Goal: Information Seeking & Learning: Learn about a topic

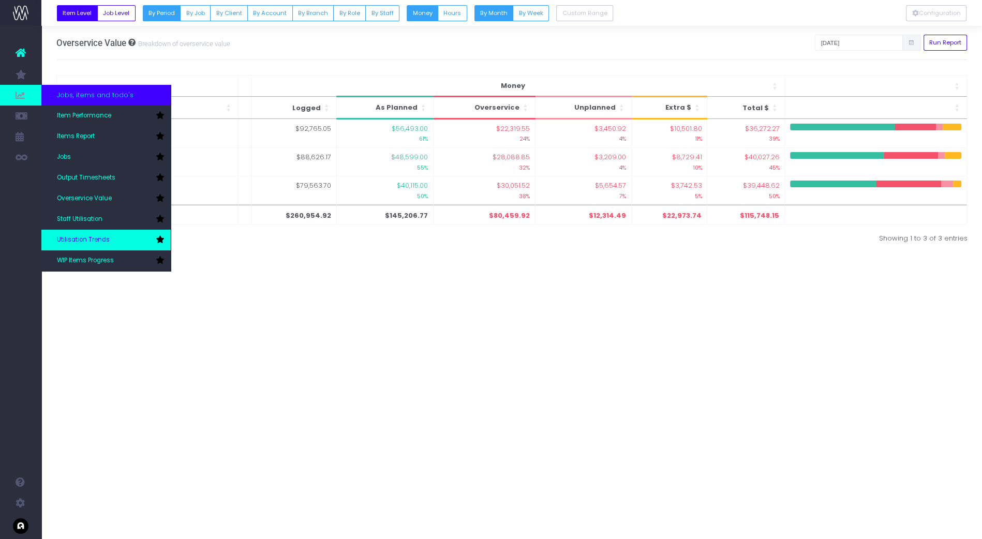
click at [87, 239] on span "Utilisation Trends" at bounding box center [83, 239] width 53 height 9
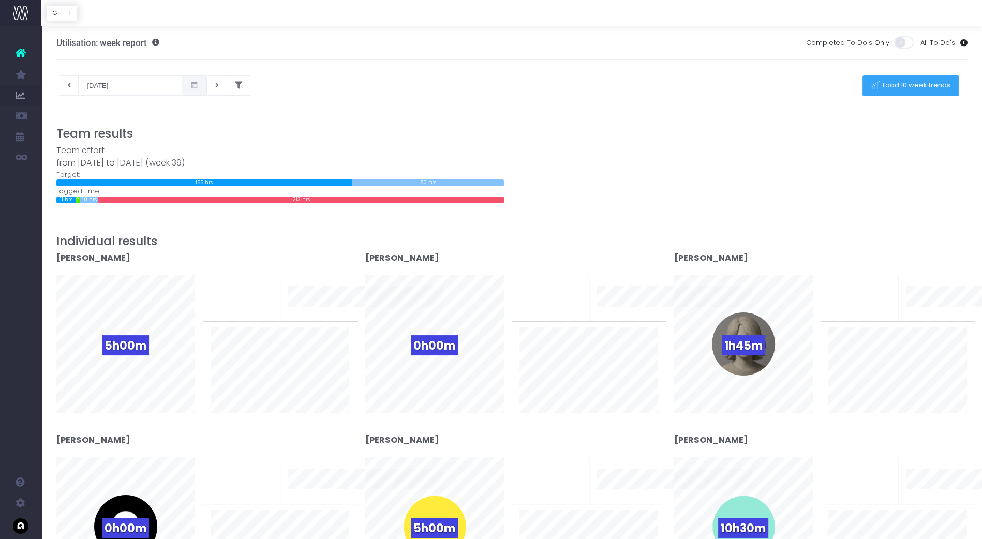
click at [907, 90] on button "Load 10 week trends" at bounding box center [911, 85] width 96 height 21
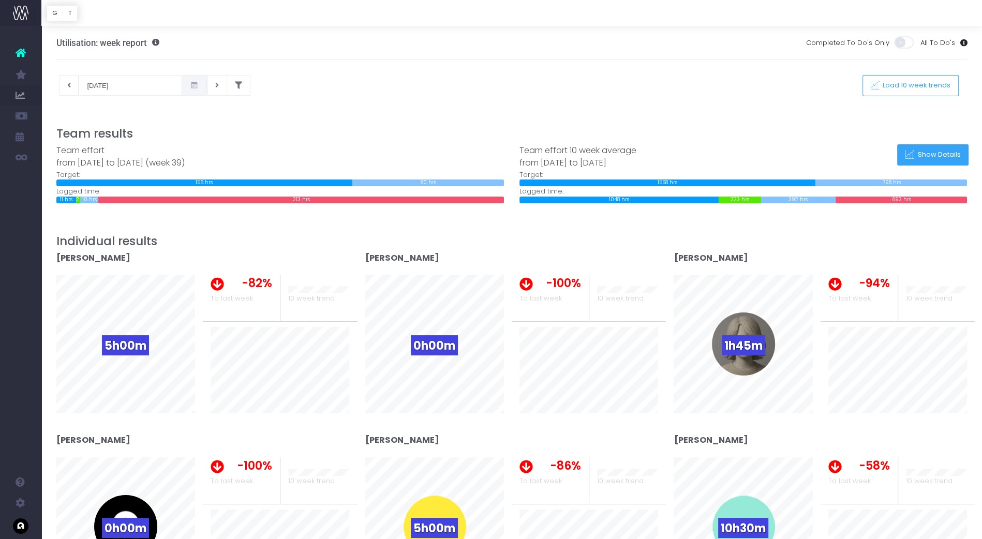
click at [934, 160] on button "Show Details" at bounding box center [932, 154] width 71 height 21
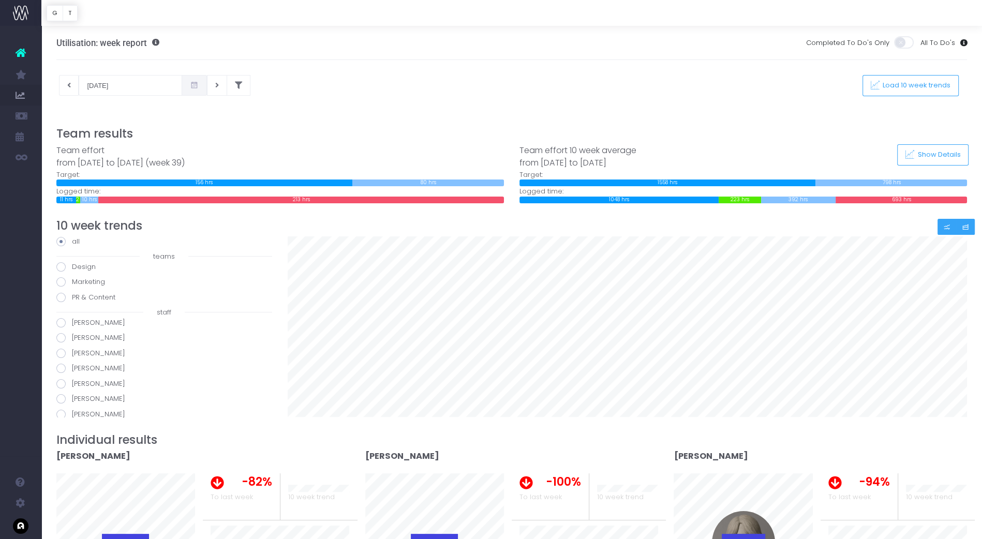
click at [951, 230] on button "Small button group" at bounding box center [947, 227] width 19 height 16
click at [968, 227] on icon "Small button group" at bounding box center [965, 227] width 7 height 0
click at [71, 90] on button at bounding box center [69, 85] width 20 height 21
type input "16-09-2025"
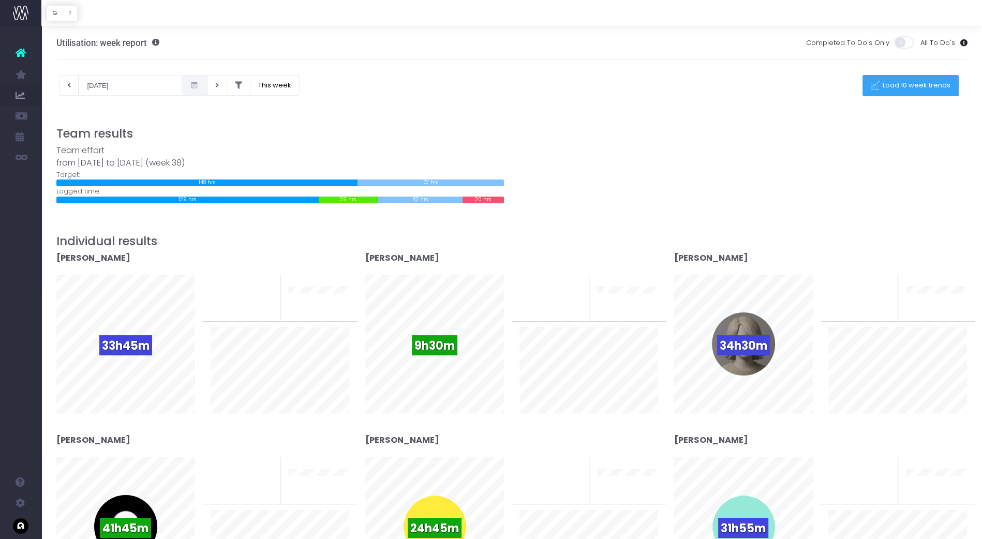
click at [938, 87] on span "Load 10 week trends" at bounding box center [915, 85] width 71 height 9
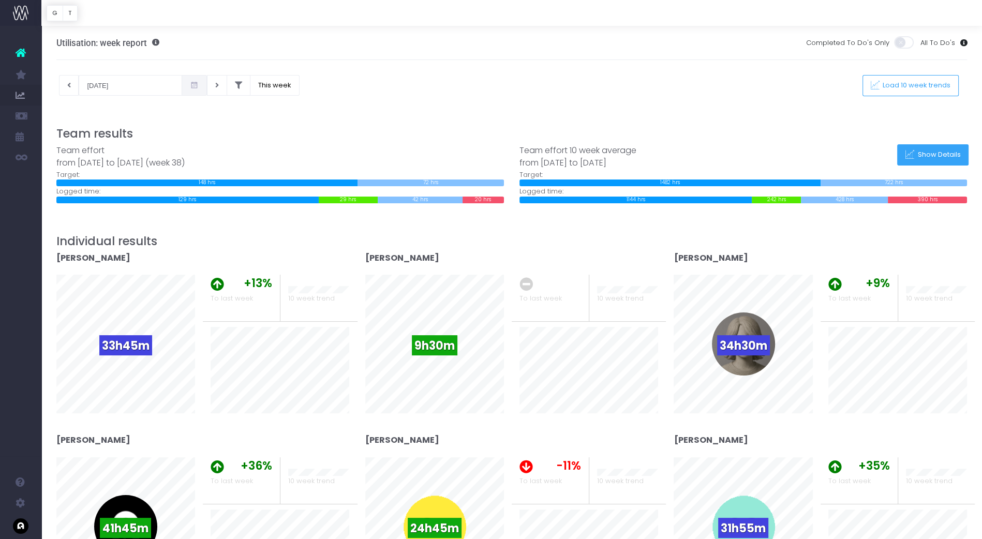
click at [946, 156] on span "Show Details" at bounding box center [937, 155] width 47 height 9
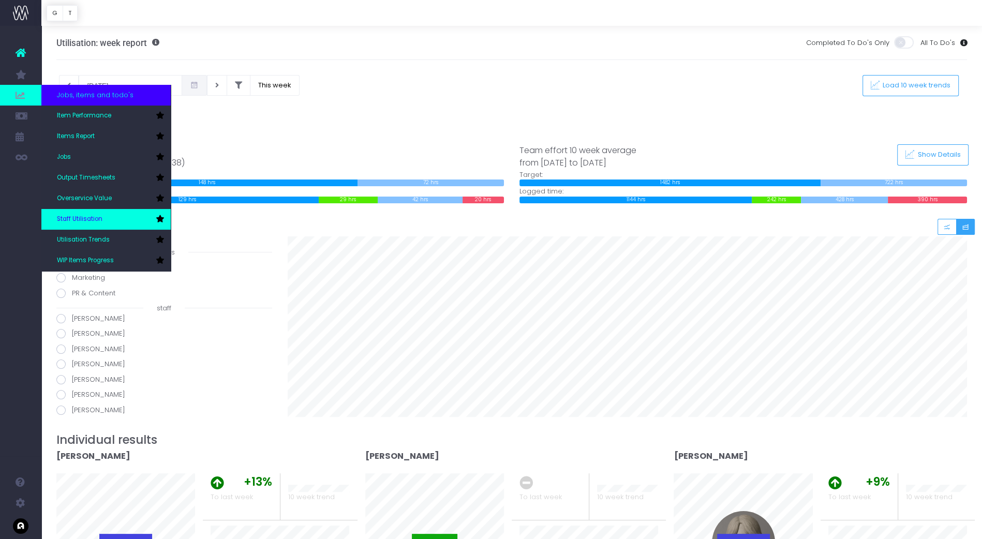
click at [93, 215] on span "Staff Utilisation" at bounding box center [80, 219] width 46 height 9
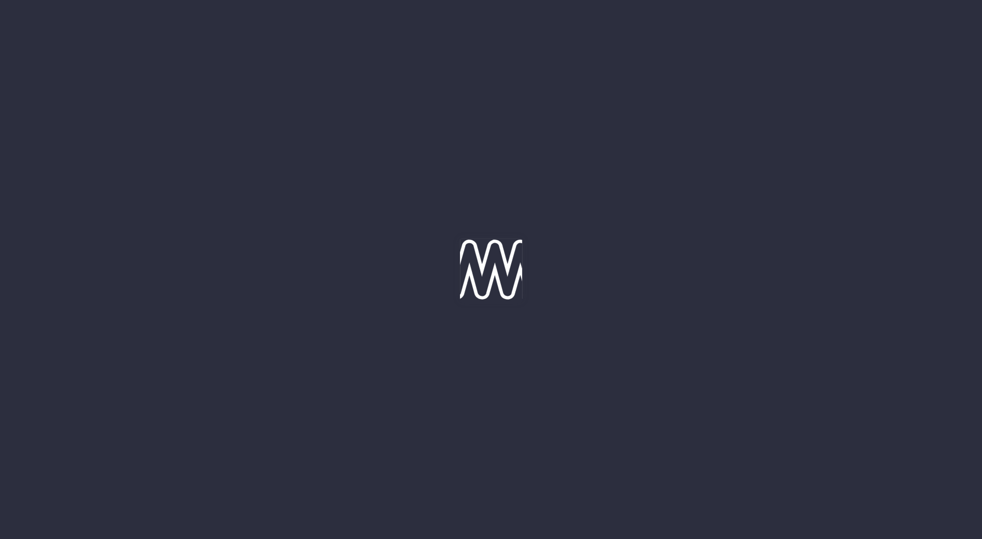
type input "[DATE]"
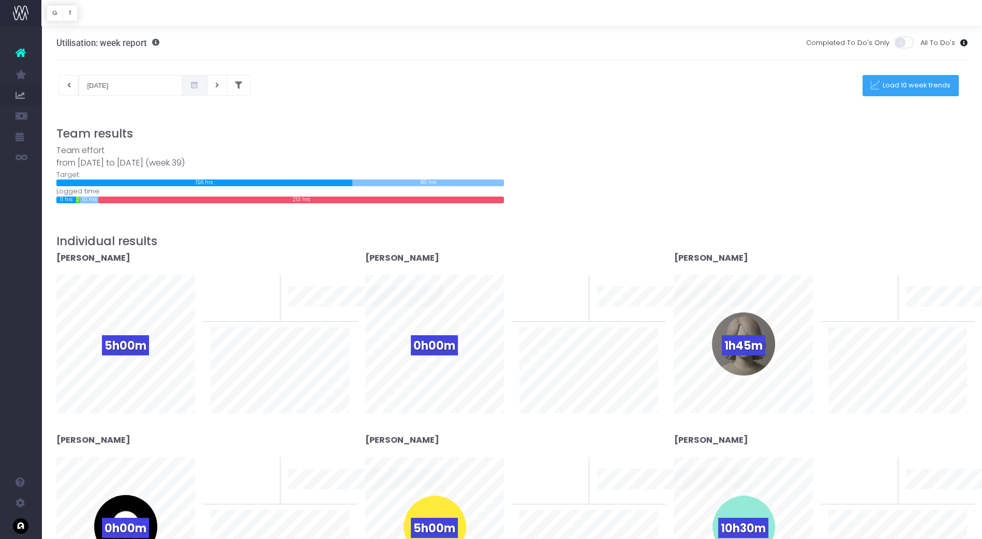
click at [884, 87] on span "Load 10 week trends" at bounding box center [915, 85] width 71 height 9
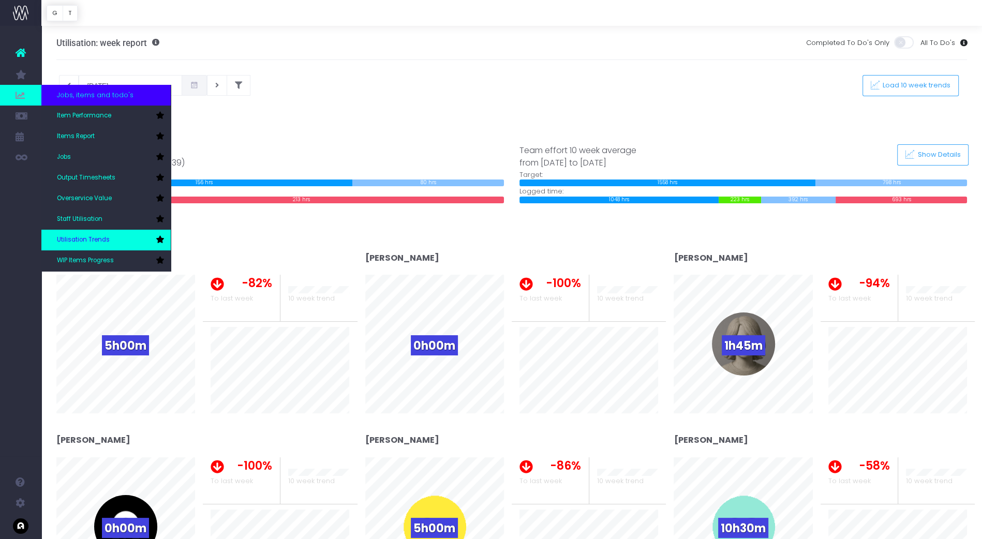
click at [80, 241] on span "Utilisation Trends" at bounding box center [83, 239] width 53 height 9
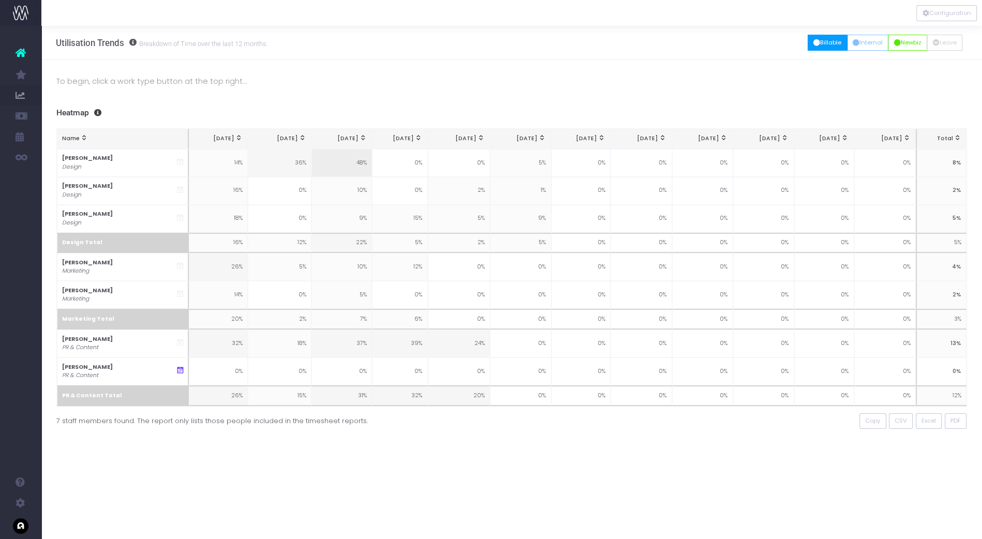
click at [816, 39] on button "Billable" at bounding box center [828, 43] width 40 height 16
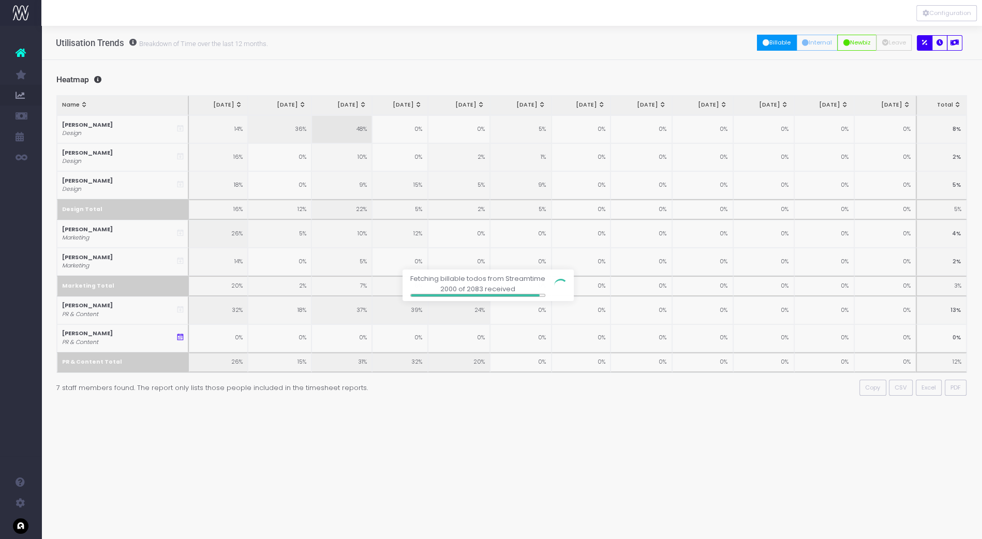
click at [550, 384] on div at bounding box center [491, 269] width 982 height 539
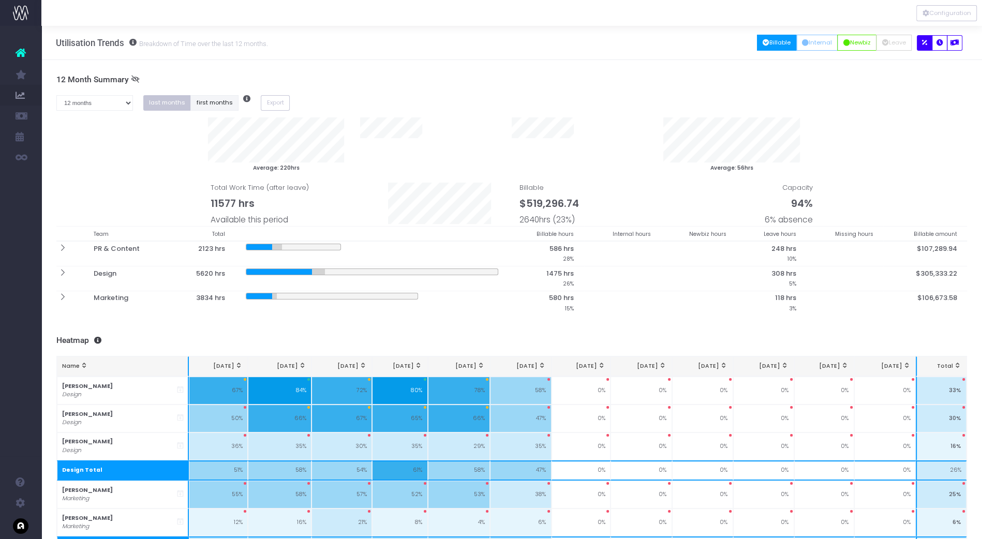
click at [216, 103] on button "first months" at bounding box center [214, 103] width 48 height 16
click at [443, 105] on div "1 month 2 months 3 months 4 months 5 months 6 months 7 months 8 months 9 months…" at bounding box center [512, 106] width 927 height 23
click at [78, 108] on select "1 month 2 months 3 months 4 months 5 months 6 months 7 months 8 months 9 months…" at bounding box center [94, 103] width 77 height 16
select select "six"
click at [56, 95] on select "1 month 2 months 3 months 4 months 5 months 6 months 7 months 8 months 9 months…" at bounding box center [94, 103] width 77 height 16
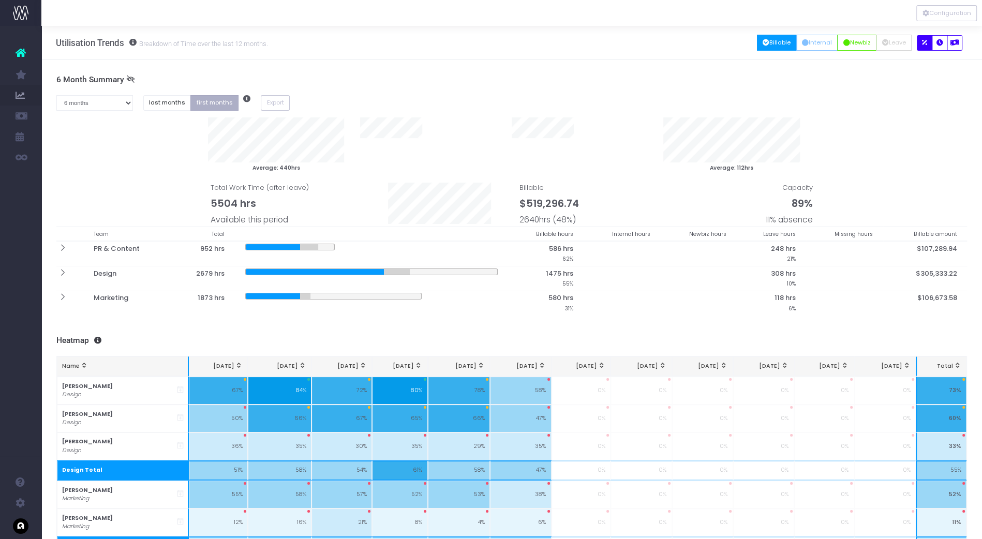
click at [210, 101] on button "first months" at bounding box center [214, 103] width 48 height 16
click at [159, 105] on button "last months" at bounding box center [167, 103] width 48 height 16
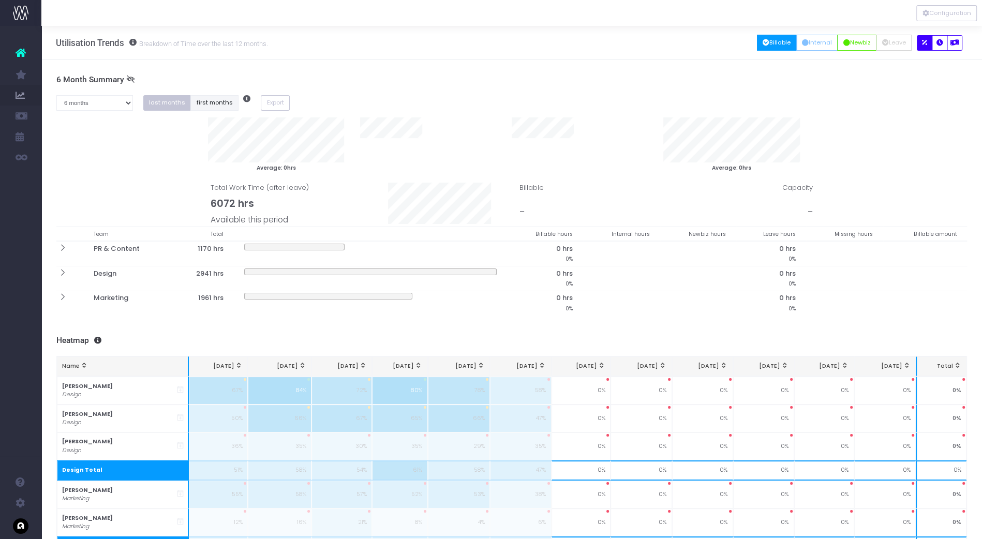
click at [214, 102] on button "first months" at bounding box center [214, 103] width 48 height 16
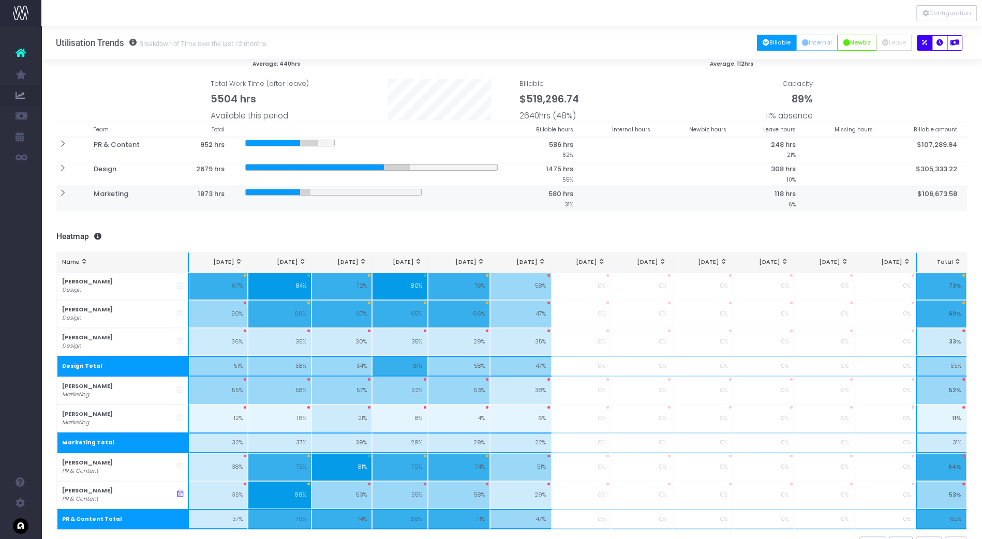
scroll to position [114, 0]
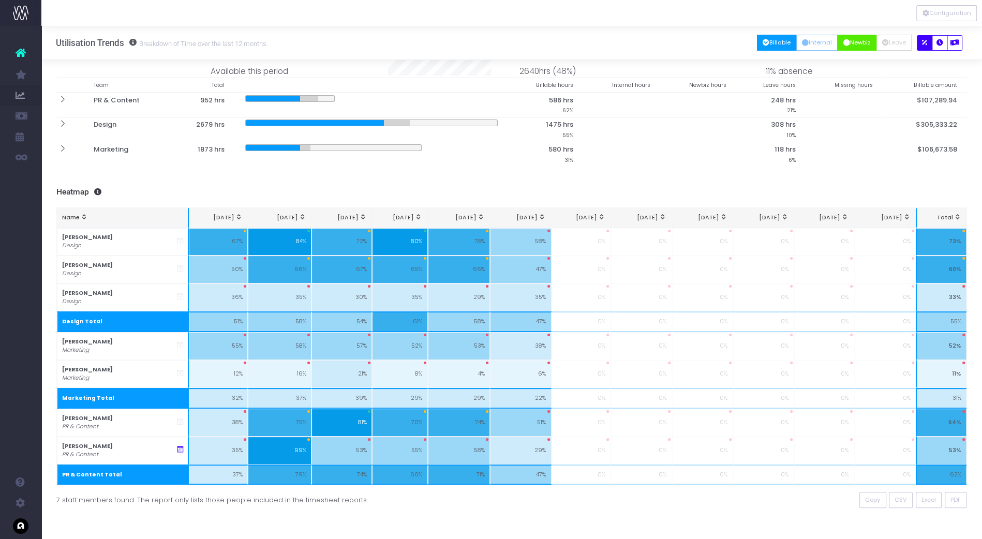
click at [858, 41] on button "Newbiz" at bounding box center [856, 43] width 39 height 16
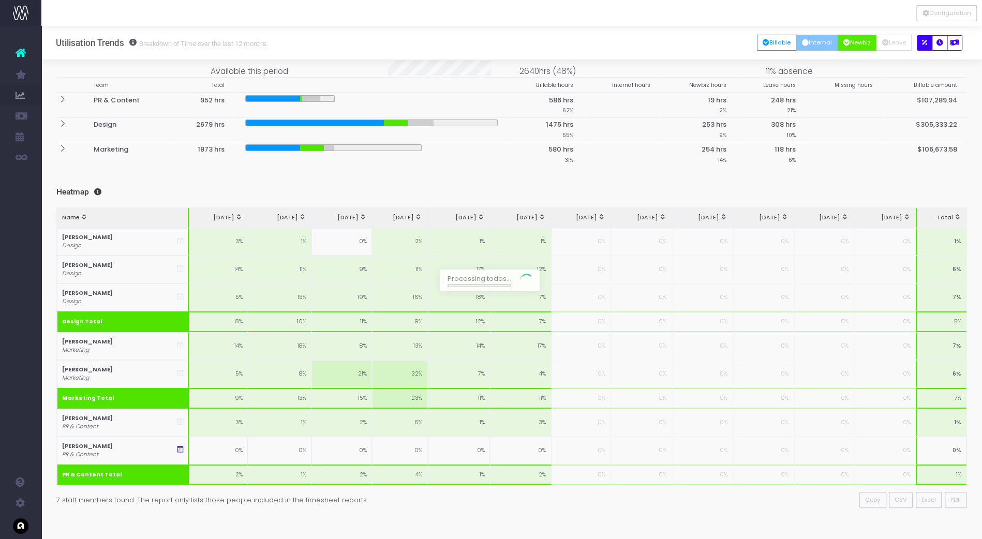
click at [819, 41] on button "Internal" at bounding box center [817, 43] width 42 height 16
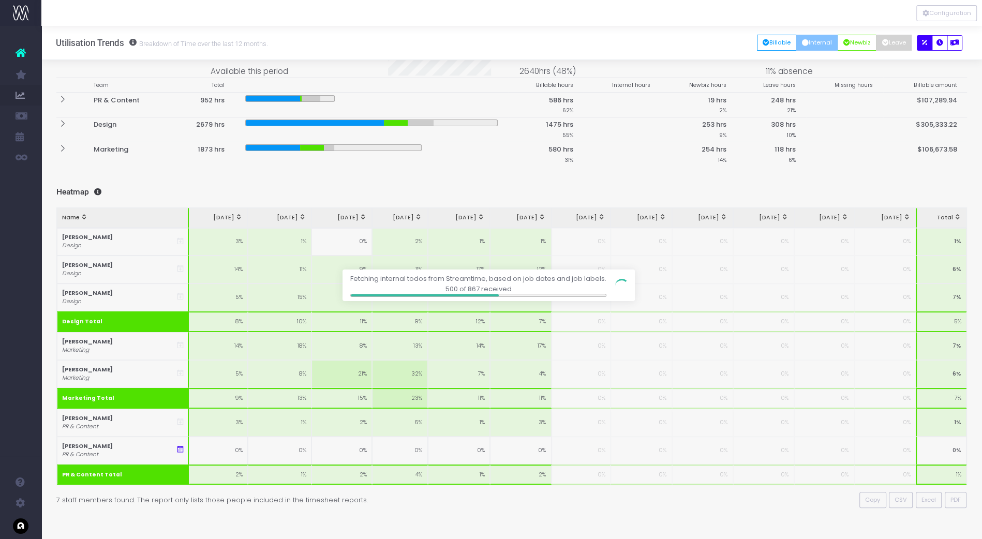
click at [894, 44] on button "Leave" at bounding box center [894, 43] width 36 height 16
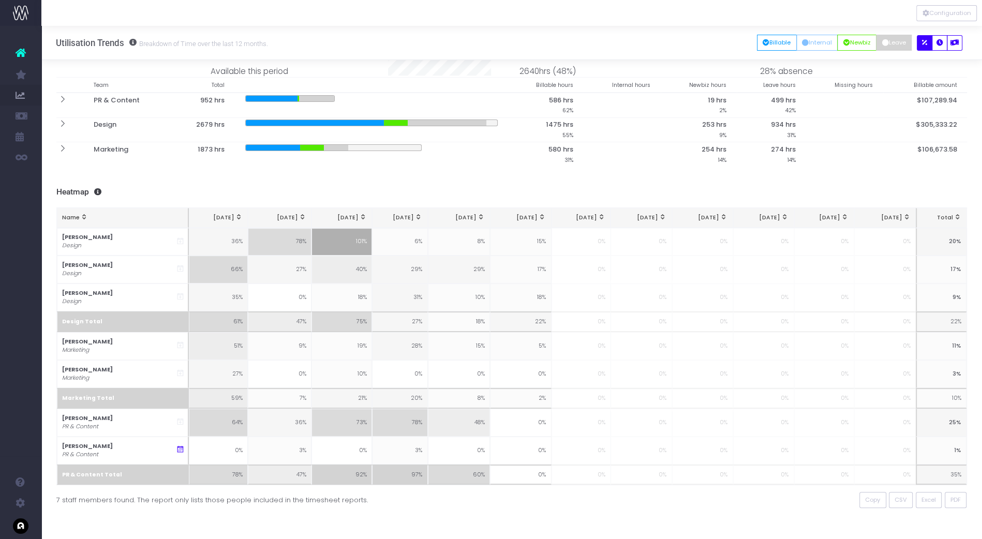
click at [893, 41] on button "Leave" at bounding box center [894, 43] width 36 height 16
click at [847, 40] on button "Newbiz" at bounding box center [856, 43] width 39 height 16
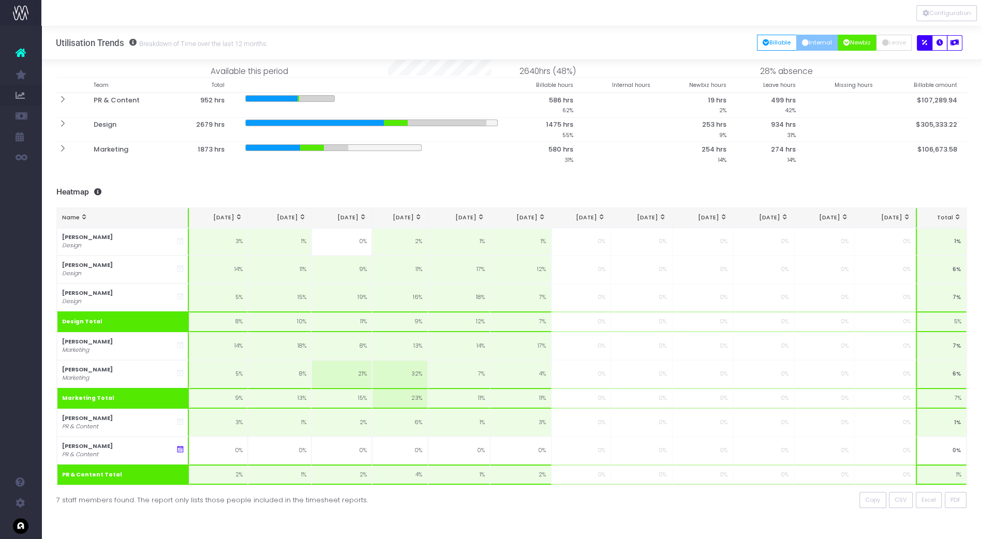
click at [811, 41] on button "Internal" at bounding box center [817, 43] width 42 height 16
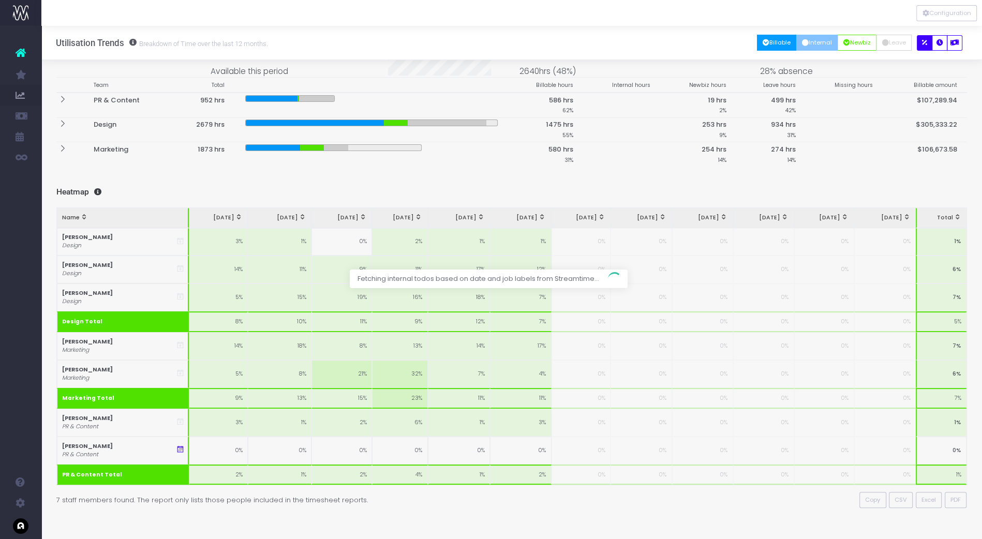
click at [776, 39] on button "Billable" at bounding box center [777, 43] width 40 height 16
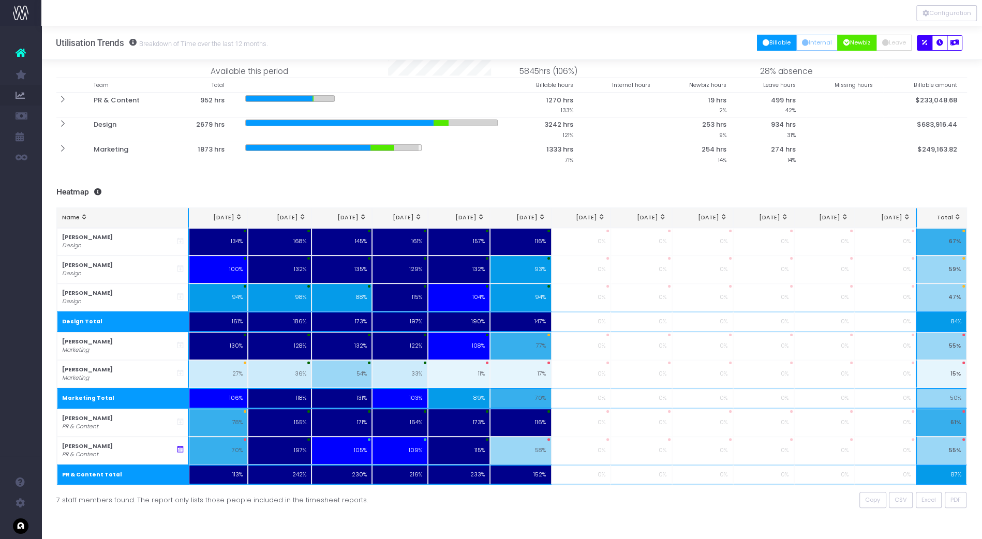
click at [854, 44] on button "Newbiz" at bounding box center [856, 43] width 39 height 16
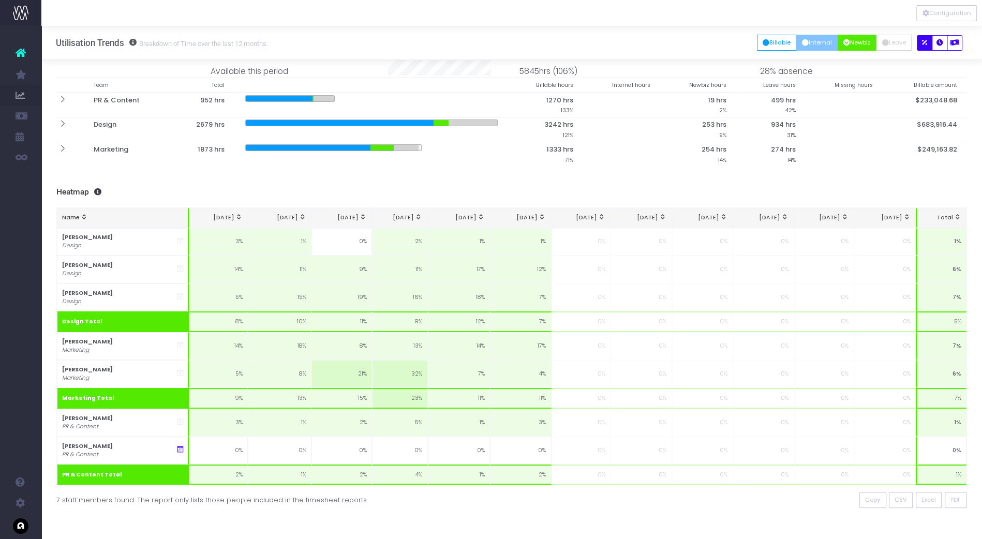
click at [818, 45] on button "Internal" at bounding box center [817, 43] width 42 height 16
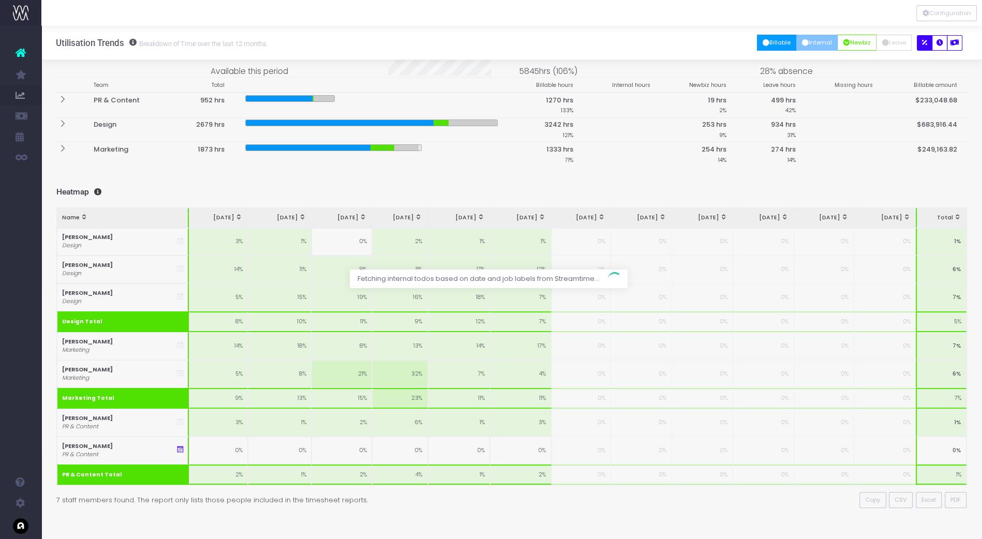
click at [783, 41] on button "Billable" at bounding box center [777, 43] width 40 height 16
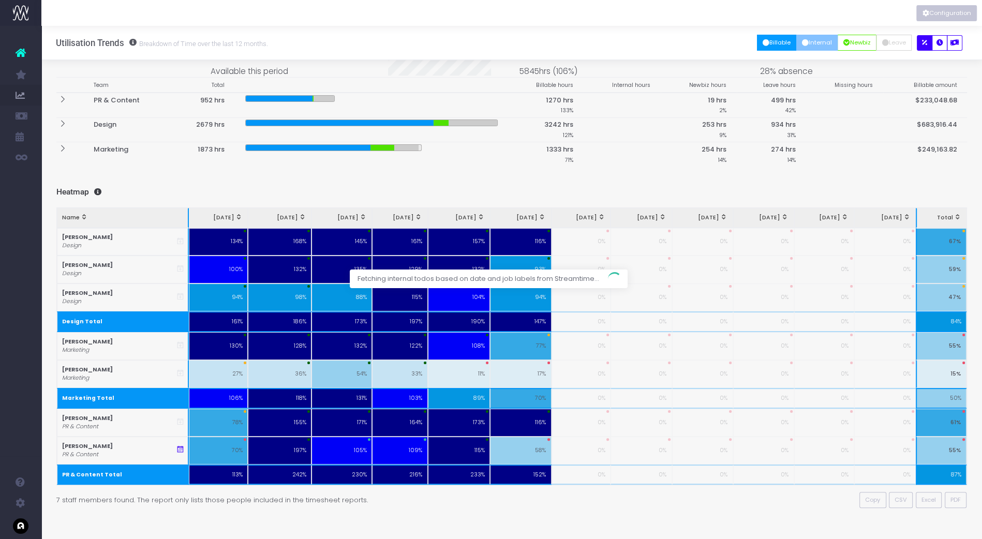
click at [959, 18] on button "Configuration" at bounding box center [946, 13] width 61 height 16
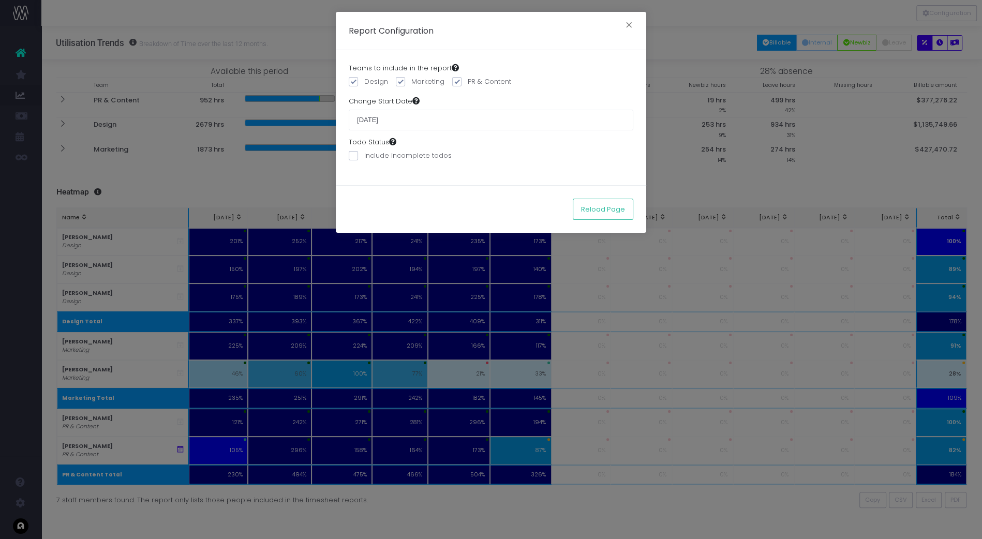
click at [358, 156] on span at bounding box center [353, 155] width 9 height 9
click at [364, 156] on input "Include incomplete todos" at bounding box center [367, 154] width 7 height 7
checkbox input "true"
click at [618, 212] on button "Reload Page" at bounding box center [603, 209] width 61 height 21
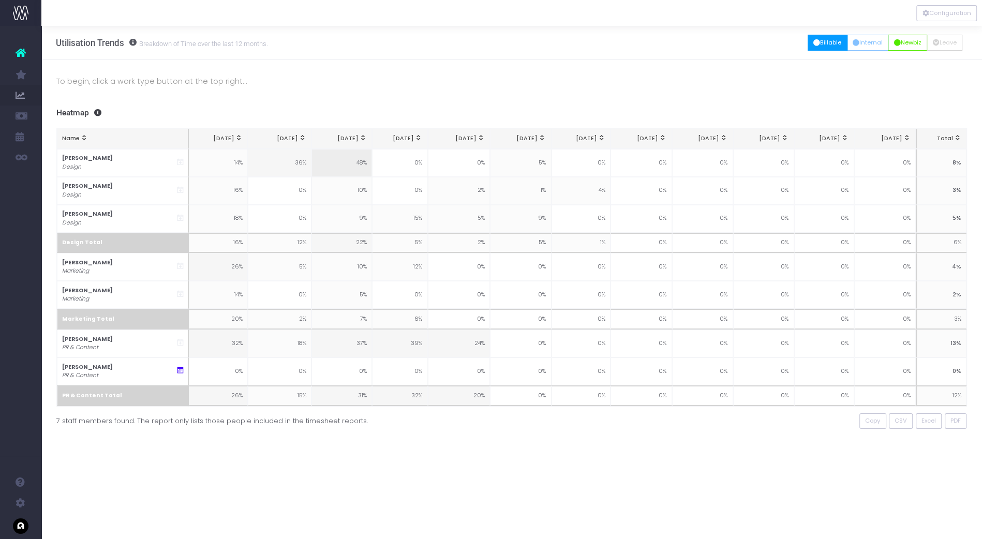
click at [825, 47] on button "Billable" at bounding box center [828, 43] width 40 height 16
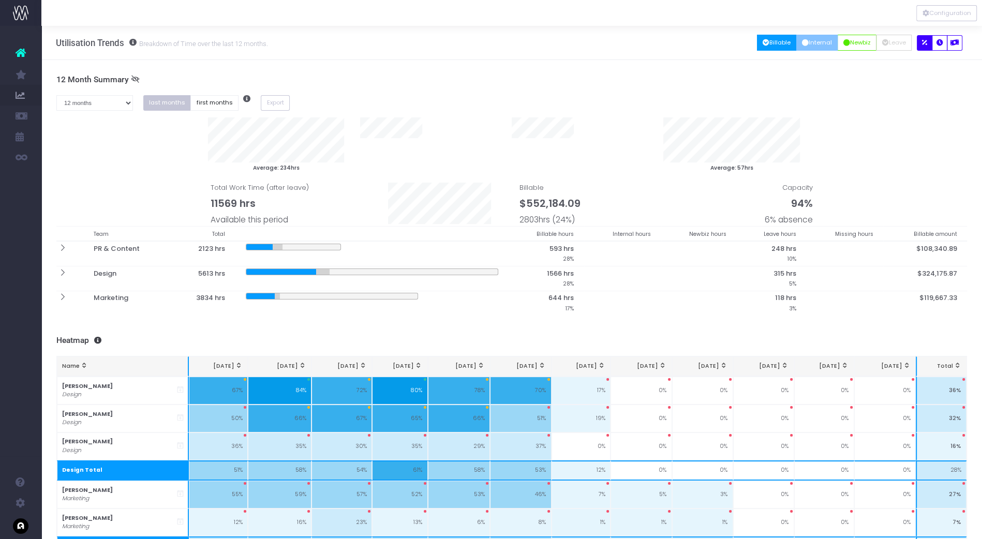
click at [818, 41] on button "Internal" at bounding box center [817, 43] width 42 height 16
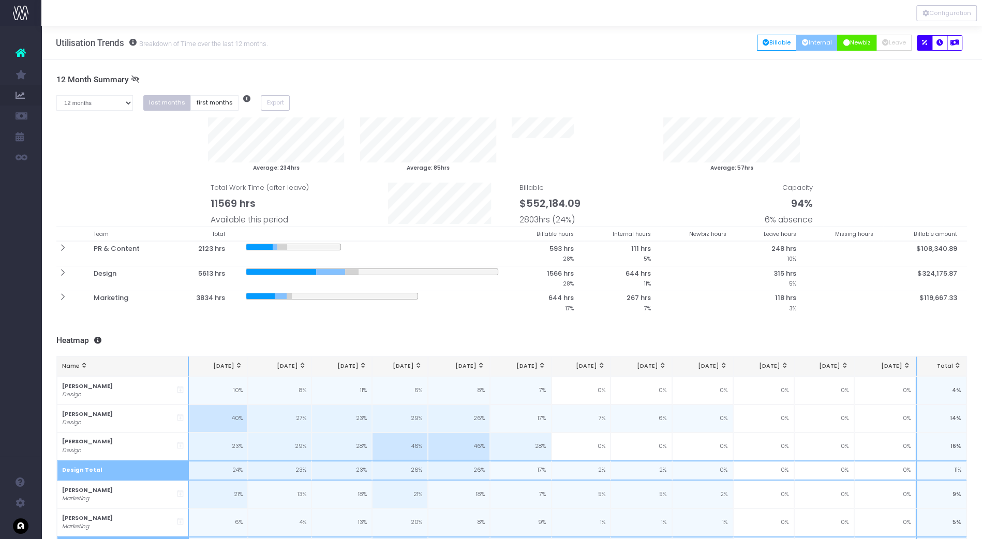
click at [856, 39] on button "Newbiz" at bounding box center [856, 43] width 39 height 16
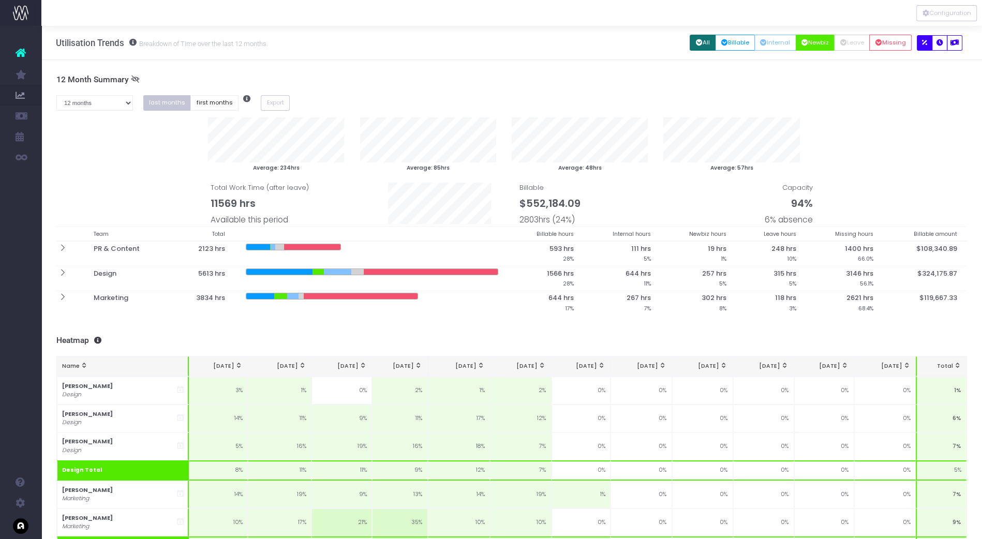
click at [697, 43] on icon "button" at bounding box center [699, 43] width 7 height 0
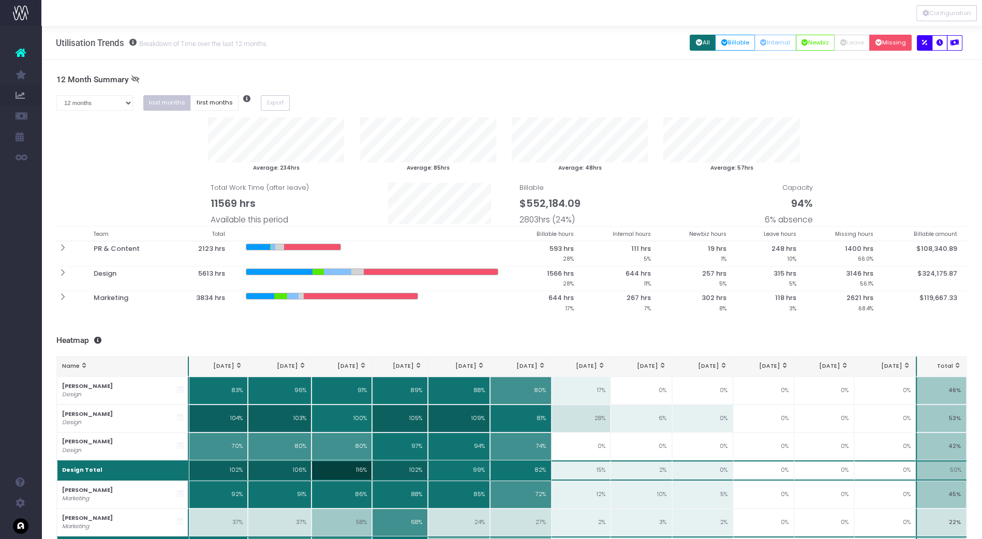
click at [888, 47] on button "Missing" at bounding box center [890, 43] width 42 height 16
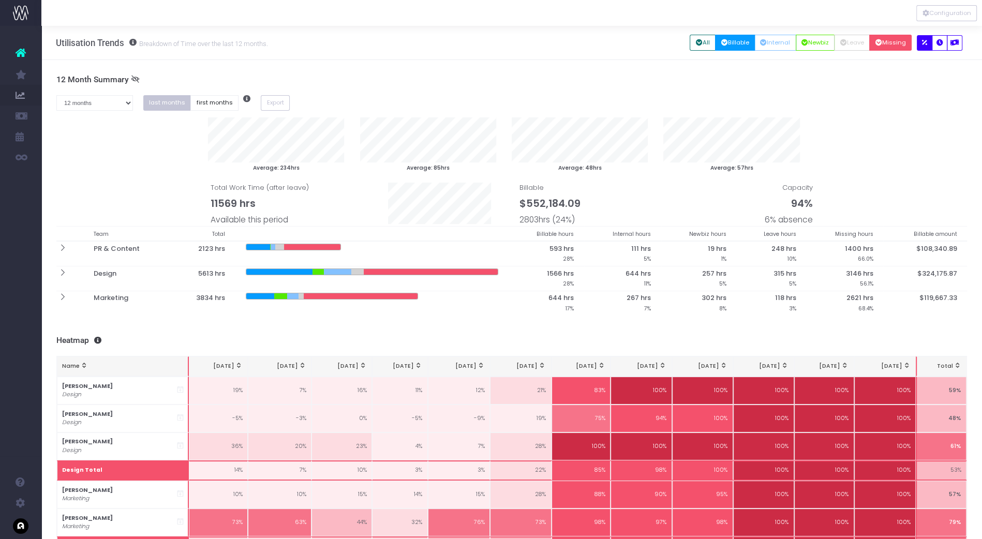
click at [731, 42] on button "Billable" at bounding box center [735, 43] width 40 height 16
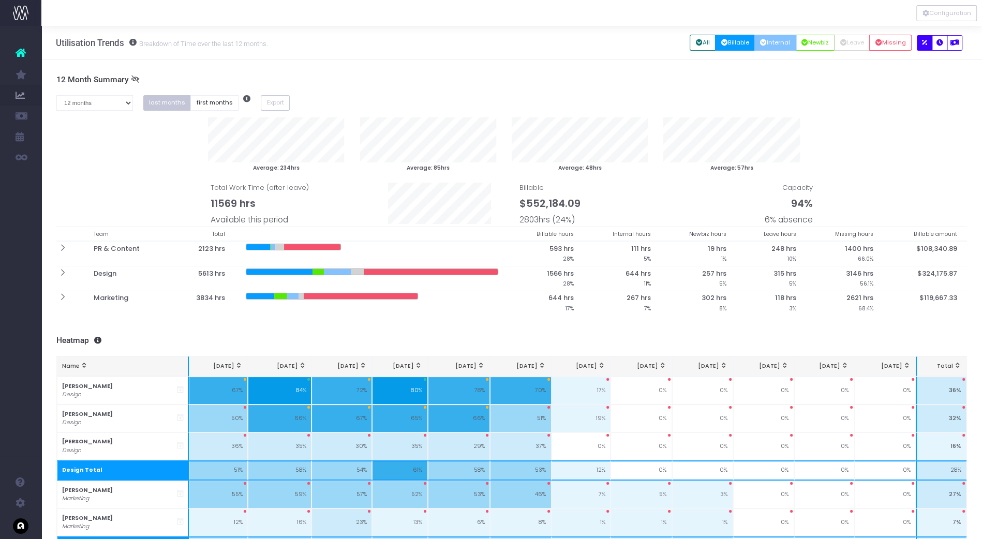
click at [773, 43] on button "Internal" at bounding box center [775, 43] width 42 height 16
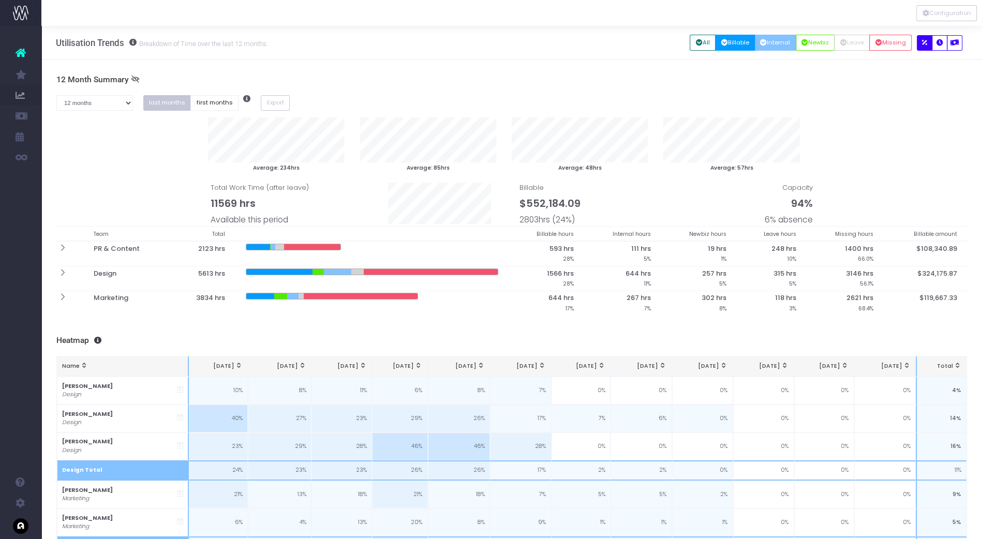
click at [726, 44] on button "Billable" at bounding box center [735, 43] width 40 height 16
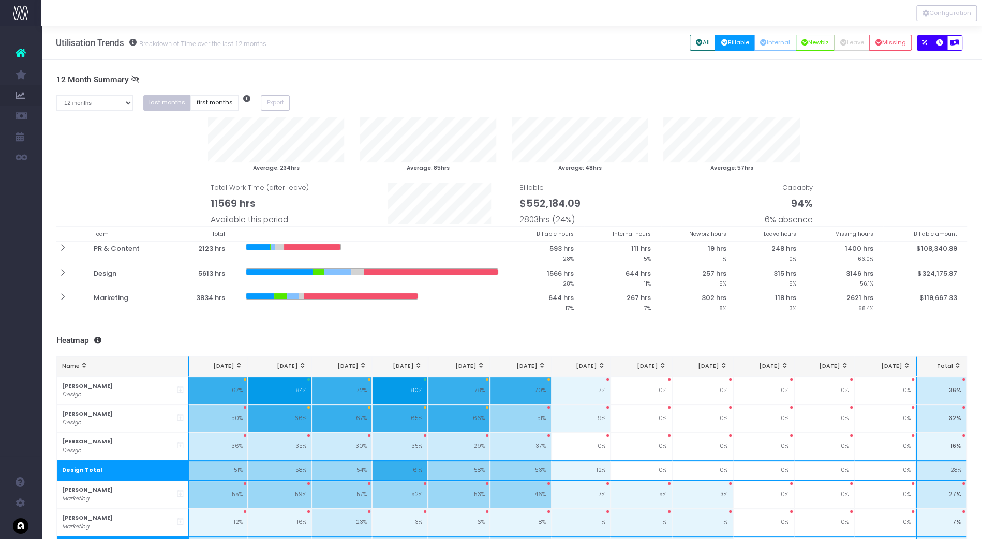
click at [940, 43] on icon "button" at bounding box center [940, 43] width 7 height 0
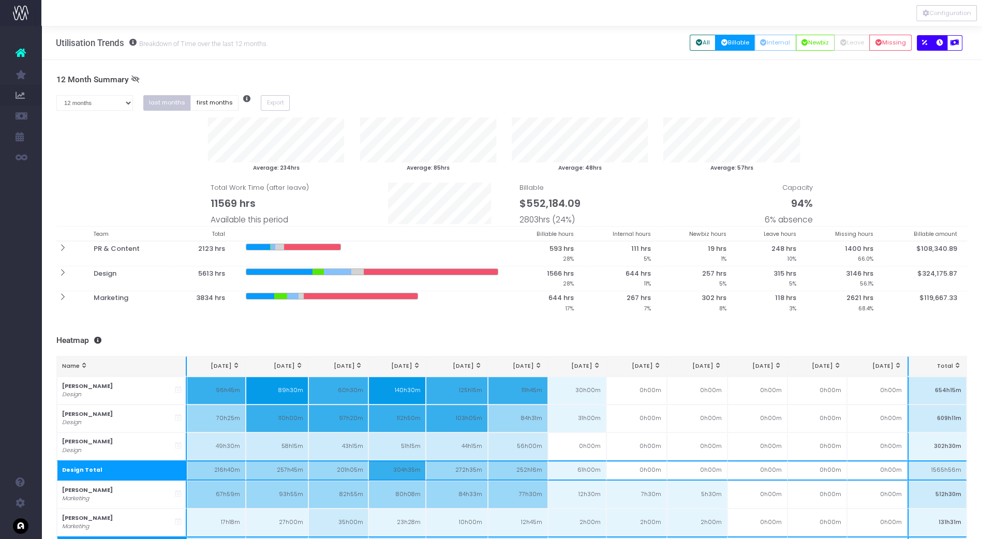
click at [924, 43] on icon "button" at bounding box center [924, 43] width 5 height 0
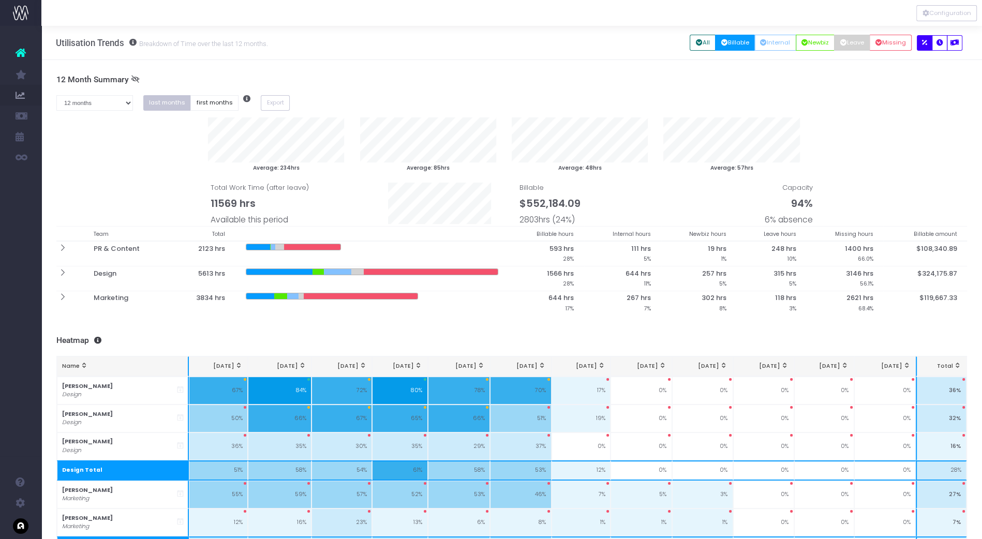
click at [848, 40] on button "Leave" at bounding box center [852, 43] width 36 height 16
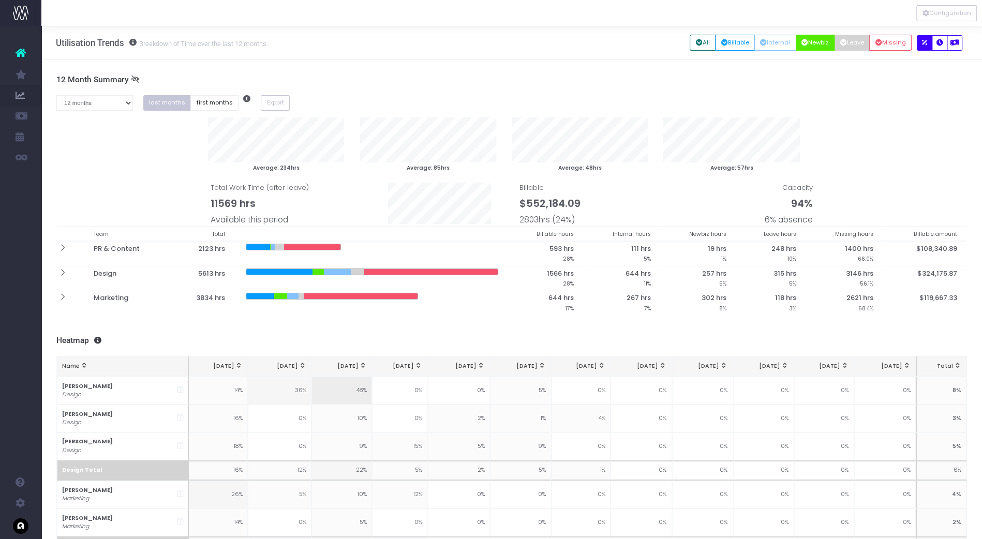
click at [822, 42] on button "Newbiz" at bounding box center [815, 43] width 39 height 16
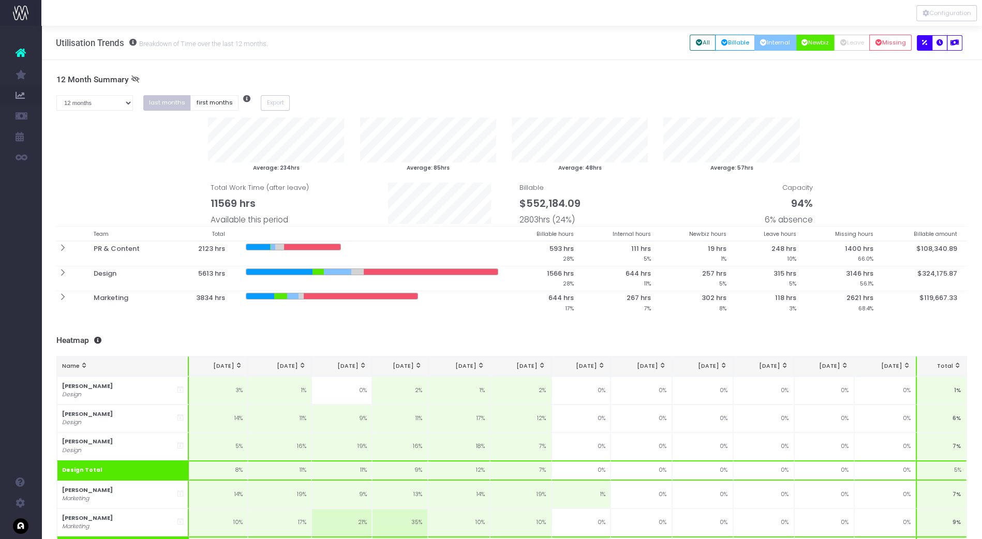
click at [780, 42] on button "Internal" at bounding box center [775, 43] width 42 height 16
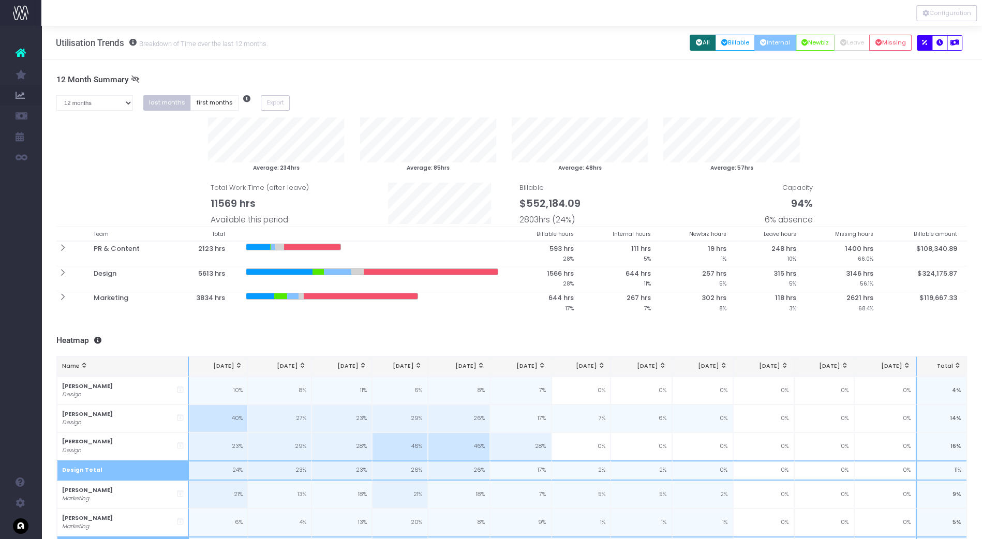
click at [704, 43] on button "All" at bounding box center [703, 43] width 26 height 16
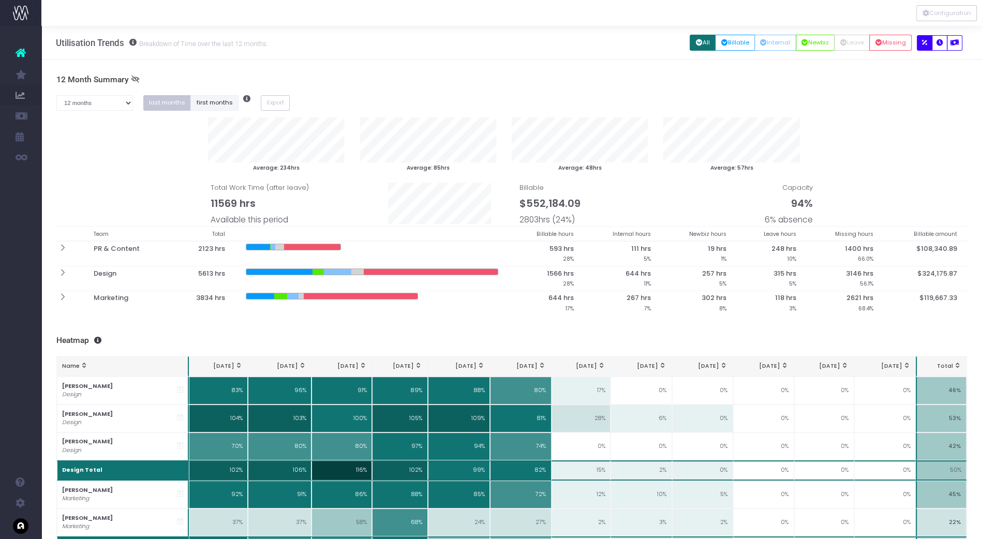
click at [206, 105] on button "first months" at bounding box center [214, 103] width 48 height 16
click at [84, 106] on select "1 month 2 months 3 months 4 months 5 months 6 months 7 months 8 months 9 months…" at bounding box center [94, 103] width 77 height 16
select select "six"
click at [56, 95] on select "1 month 2 months 3 months 4 months 5 months 6 months 7 months 8 months 9 months…" at bounding box center [94, 103] width 77 height 16
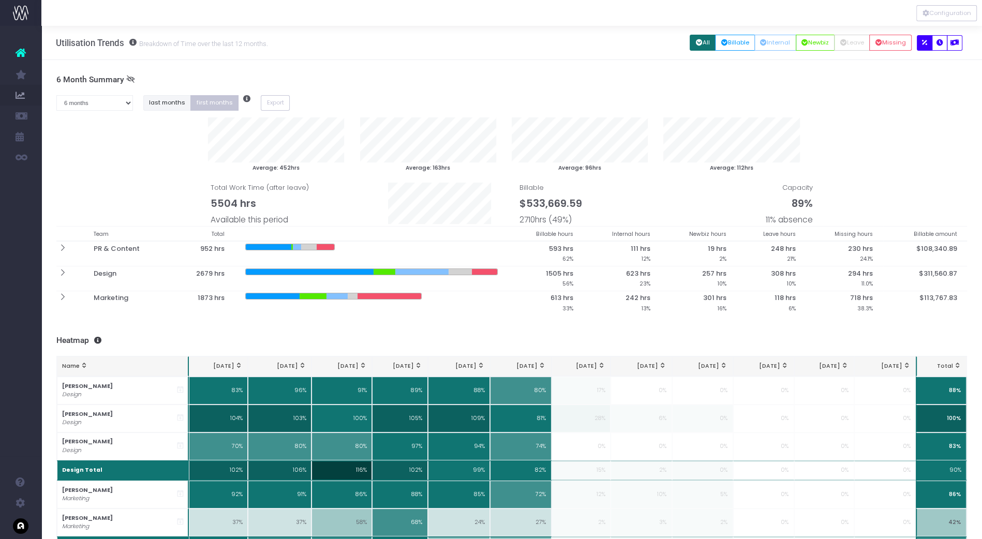
click at [168, 101] on button "last months" at bounding box center [167, 103] width 48 height 16
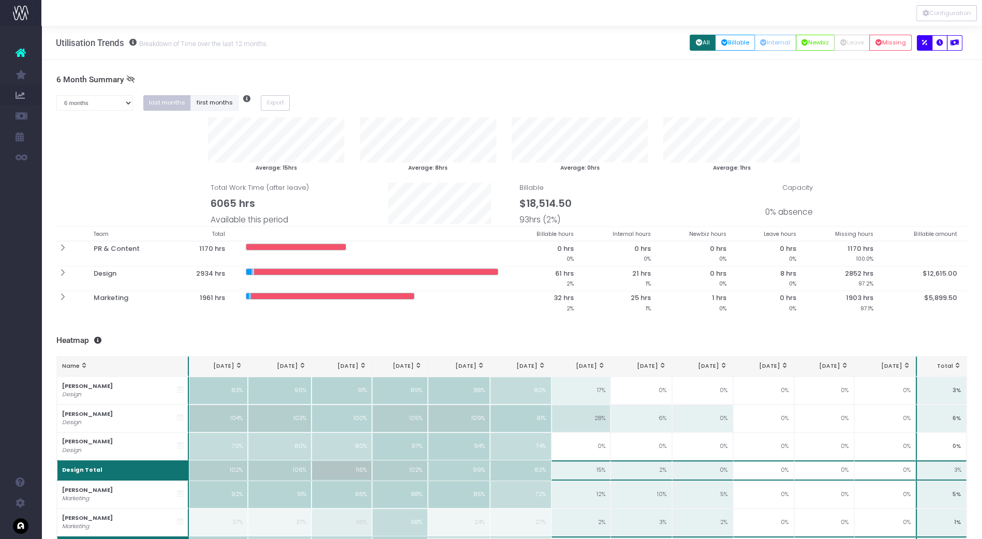
click at [203, 99] on button "first months" at bounding box center [214, 103] width 48 height 16
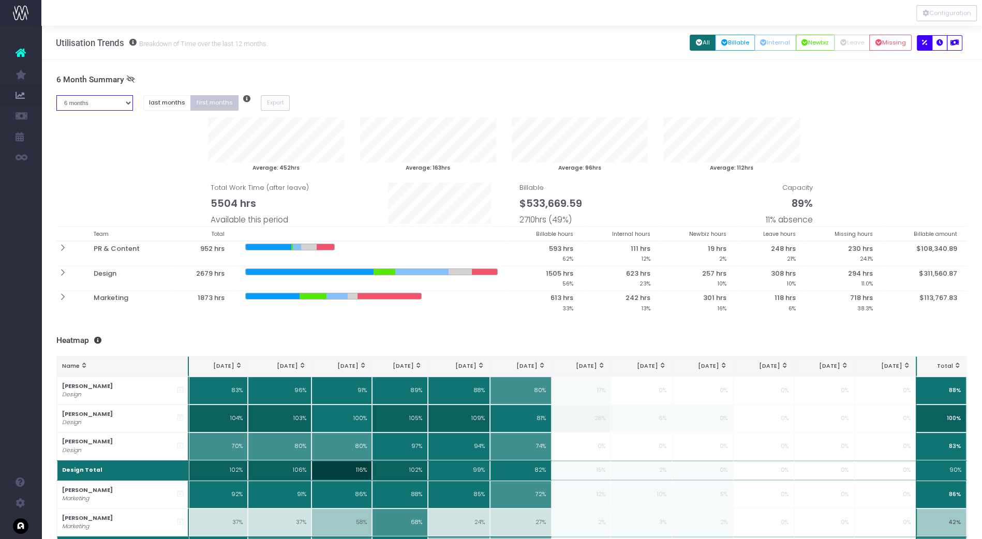
click at [86, 105] on select "1 month 2 months 3 months 4 months 5 months 6 months 7 months 8 months 9 months…" at bounding box center [94, 103] width 77 height 16
click at [56, 95] on select "1 month 2 months 3 months 4 months 5 months 6 months 7 months 8 months 9 months…" at bounding box center [94, 103] width 77 height 16
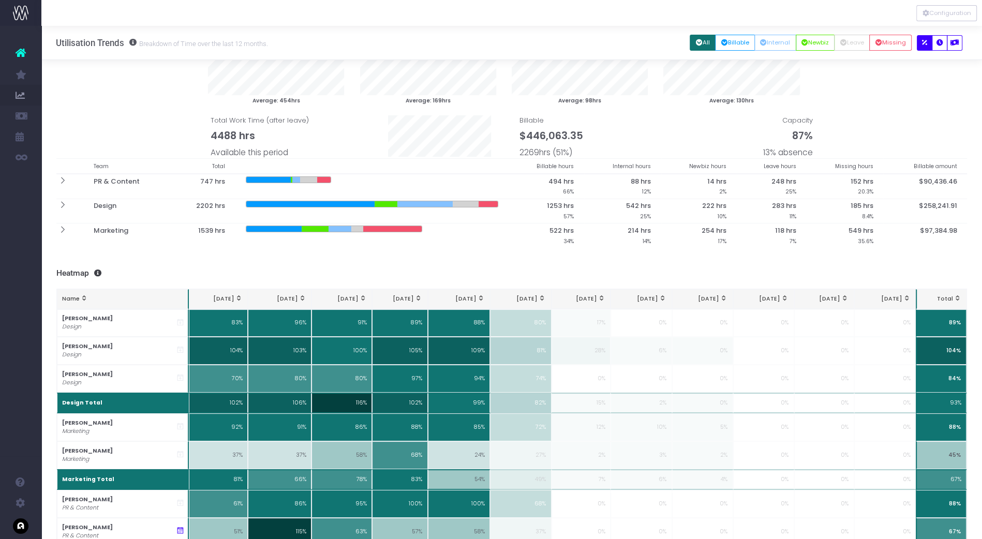
scroll to position [114, 0]
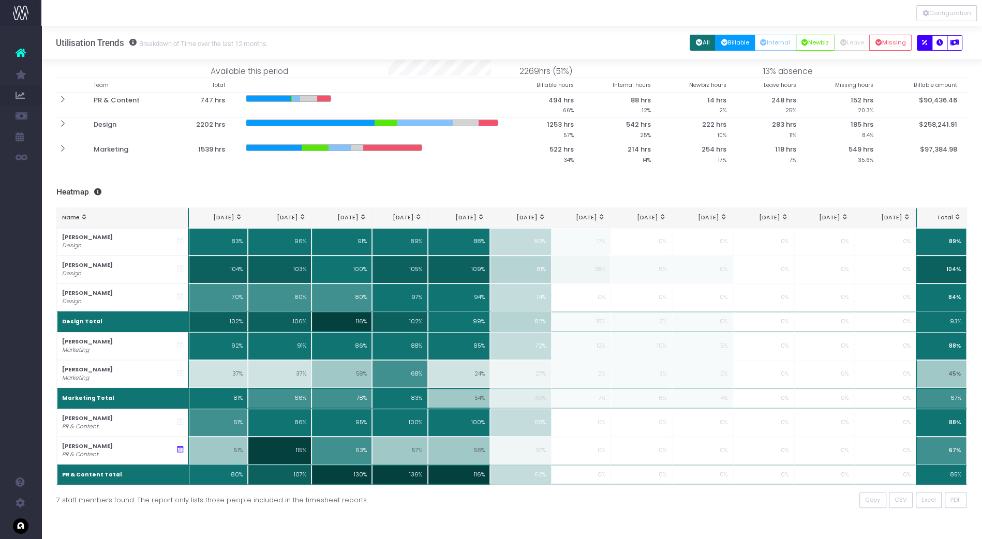
click at [730, 47] on button "Billable" at bounding box center [735, 43] width 40 height 16
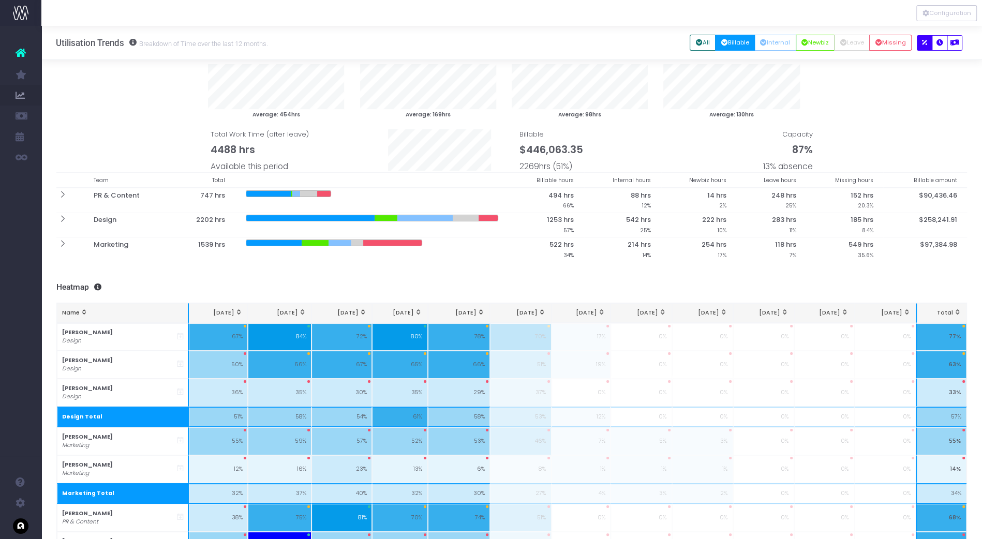
scroll to position [0, 0]
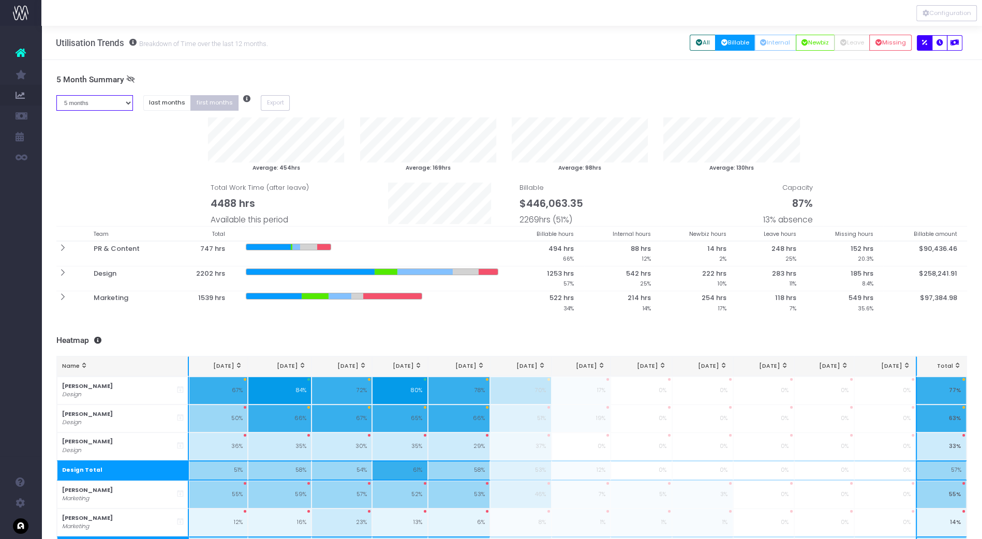
click at [83, 104] on select "1 month 2 months 3 months 4 months 5 months 6 months 7 months 8 months 9 months…" at bounding box center [94, 103] width 77 height 16
click at [56, 95] on select "1 month 2 months 3 months 4 months 5 months 6 months 7 months 8 months 9 months…" at bounding box center [94, 103] width 77 height 16
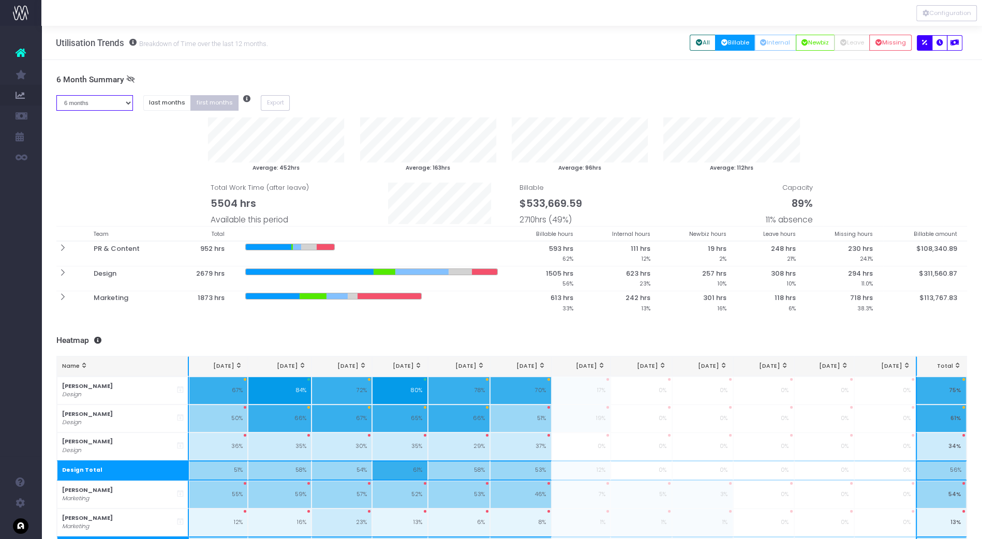
click at [92, 105] on select "1 month 2 months 3 months 4 months 5 months 6 months 7 months 8 months 9 months…" at bounding box center [94, 103] width 77 height 16
select select "five"
click at [56, 95] on select "1 month 2 months 3 months 4 months 5 months 6 months 7 months 8 months 9 months…" at bounding box center [94, 103] width 77 height 16
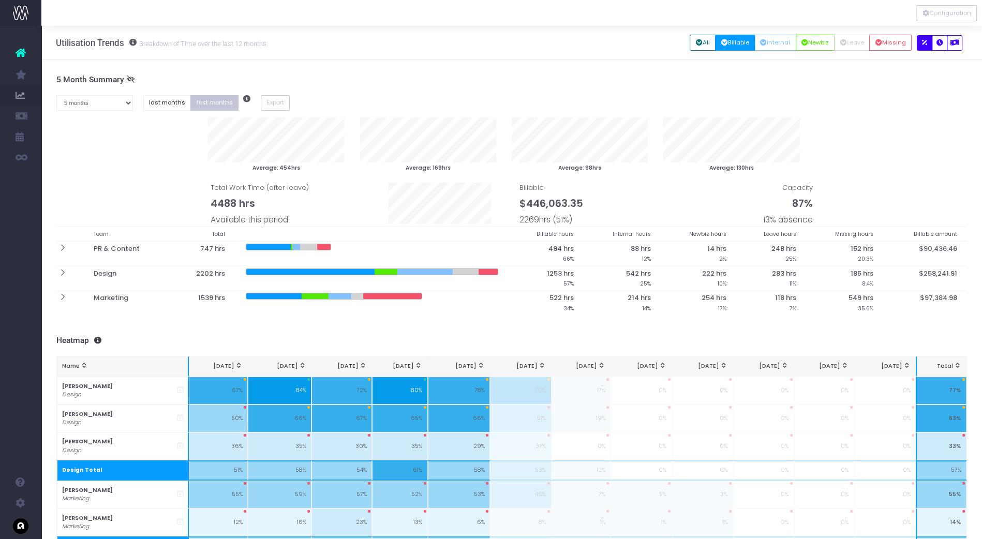
click at [732, 41] on button "Billable" at bounding box center [735, 43] width 40 height 16
click at [816, 44] on button "Newbiz" at bounding box center [815, 43] width 39 height 16
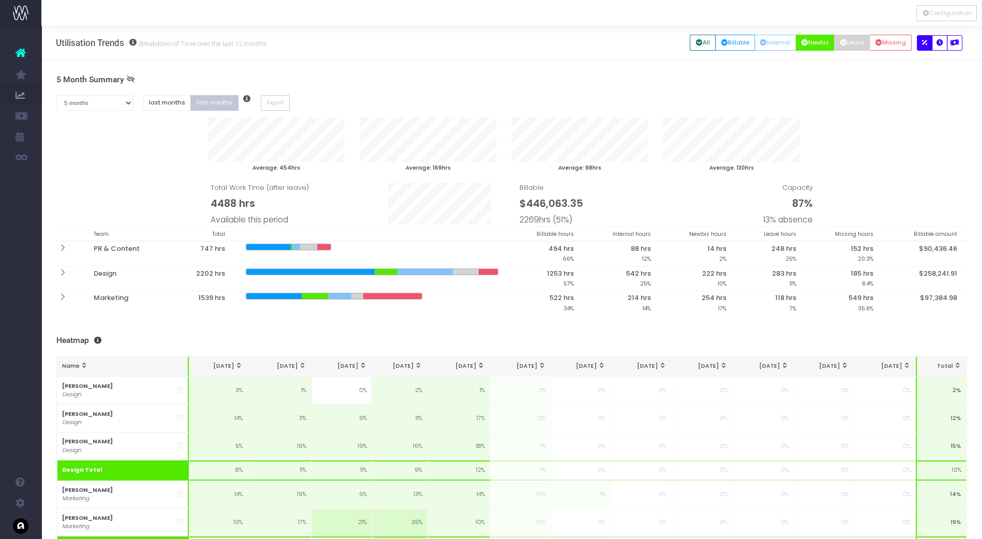
click at [854, 41] on button "Leave" at bounding box center [852, 43] width 36 height 16
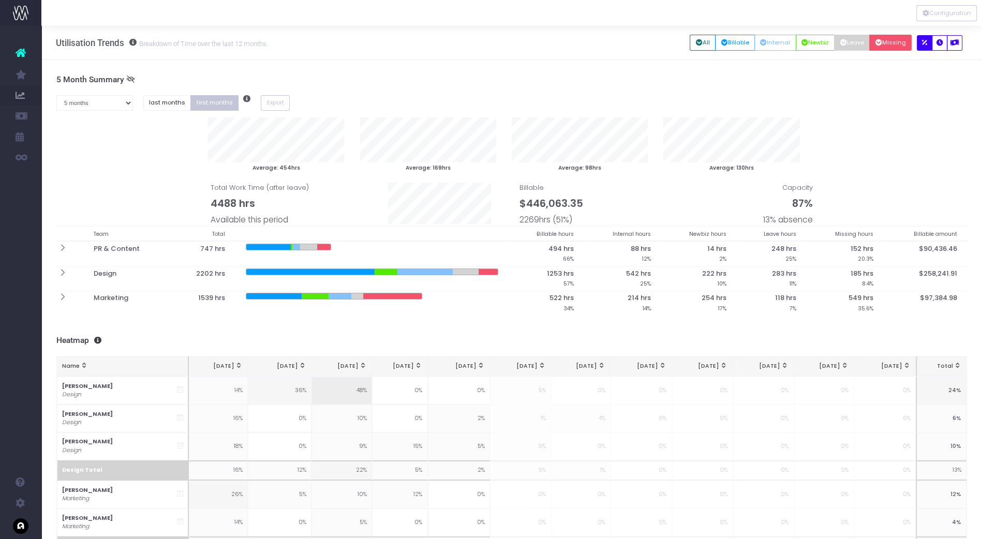
click at [900, 40] on button "Missing" at bounding box center [890, 43] width 42 height 16
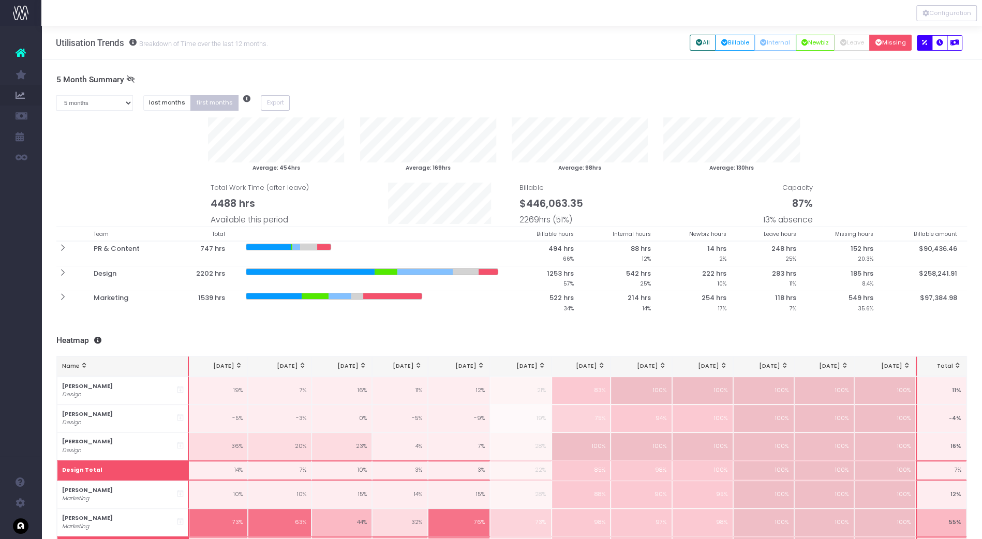
scroll to position [114, 0]
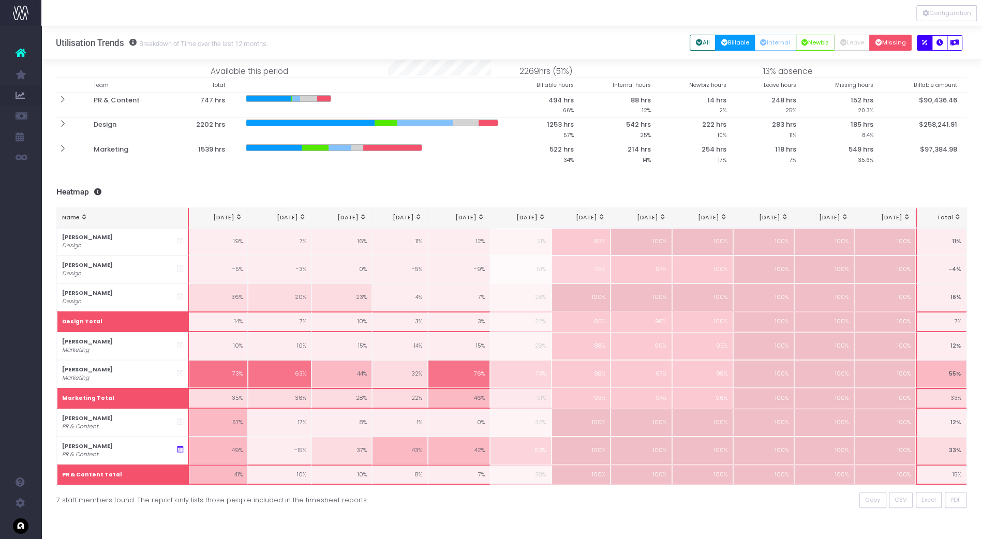
click at [727, 40] on button "Billable" at bounding box center [735, 43] width 40 height 16
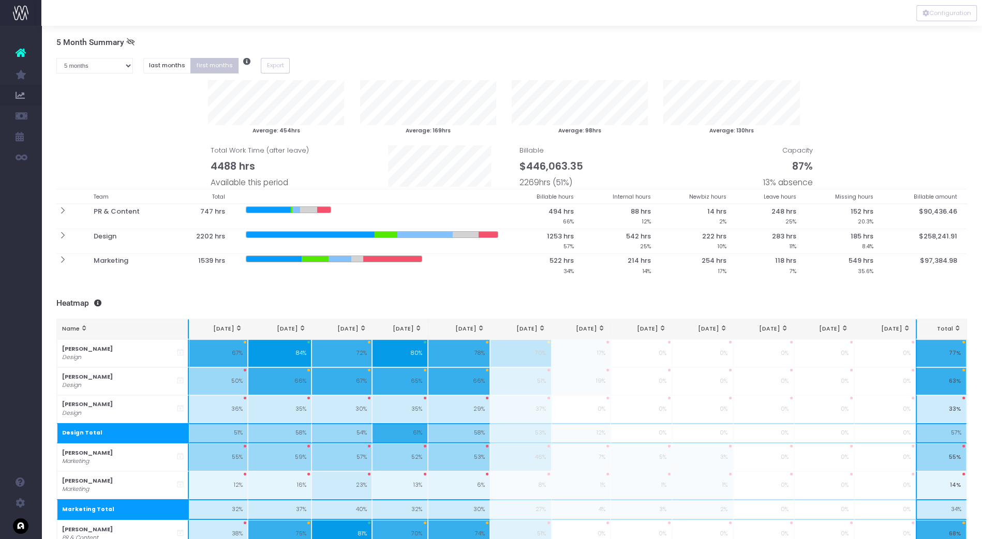
scroll to position [0, 0]
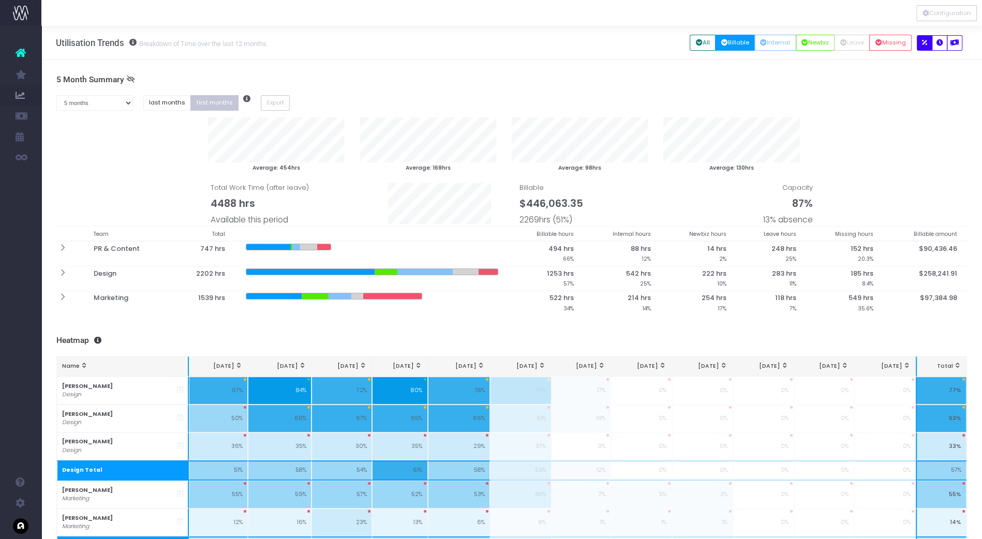
click at [128, 78] on icon at bounding box center [130, 79] width 9 height 9
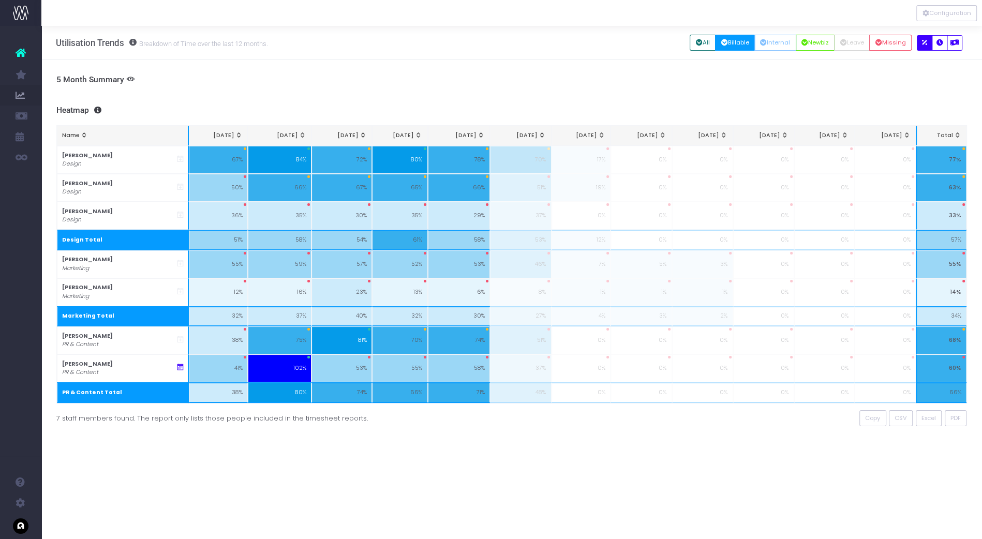
click at [128, 78] on icon at bounding box center [130, 79] width 9 height 9
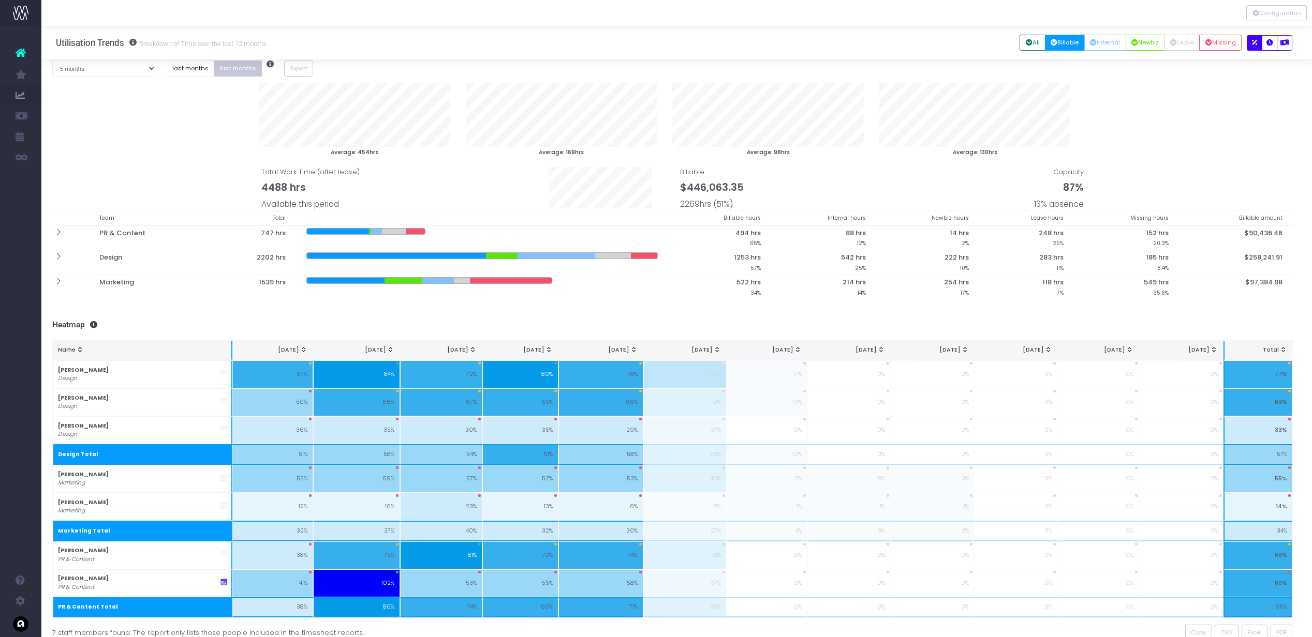
scroll to position [36, 4]
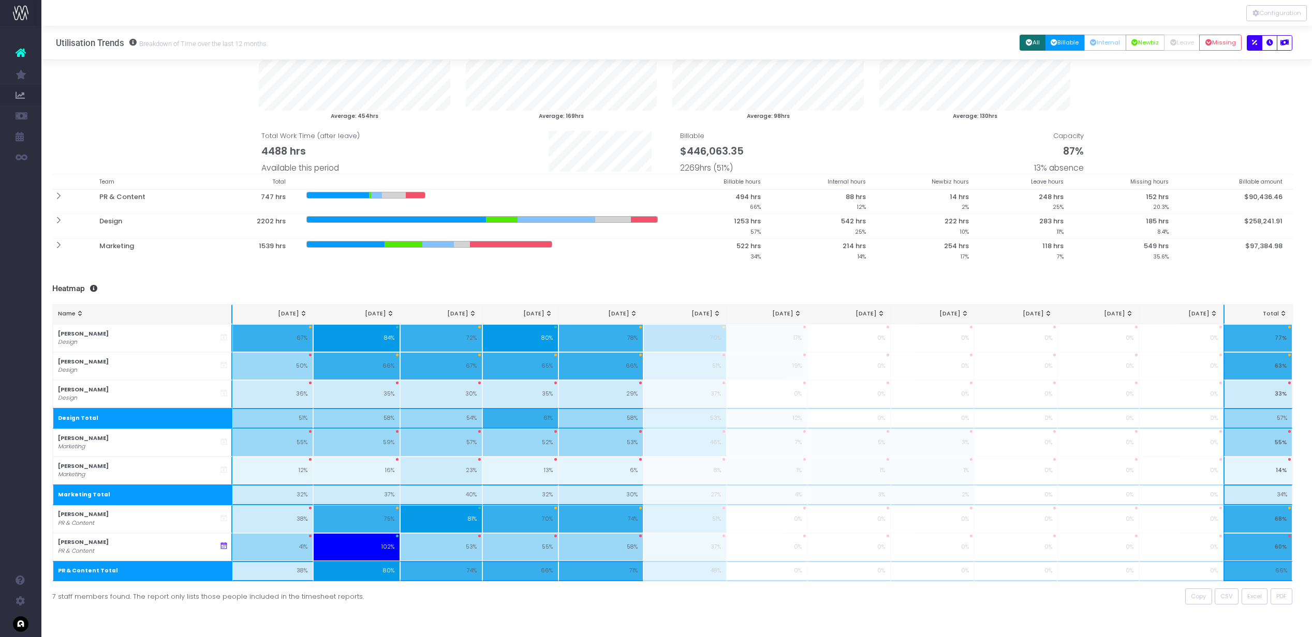
click at [982, 43] on icon "button" at bounding box center [1029, 43] width 7 height 0
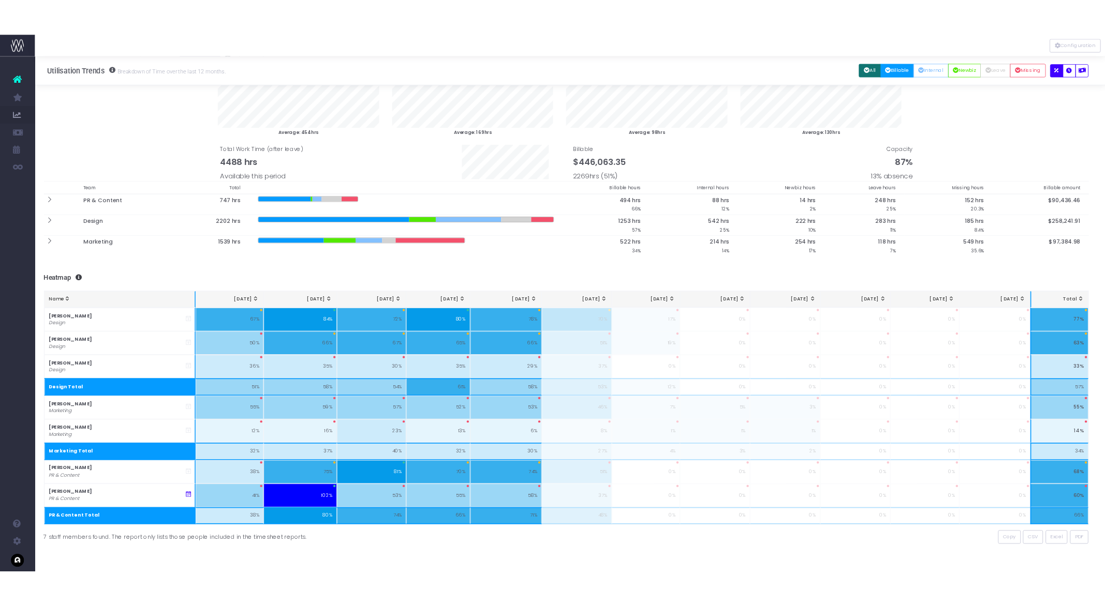
scroll to position [0, 4]
